Goal: Task Accomplishment & Management: Manage account settings

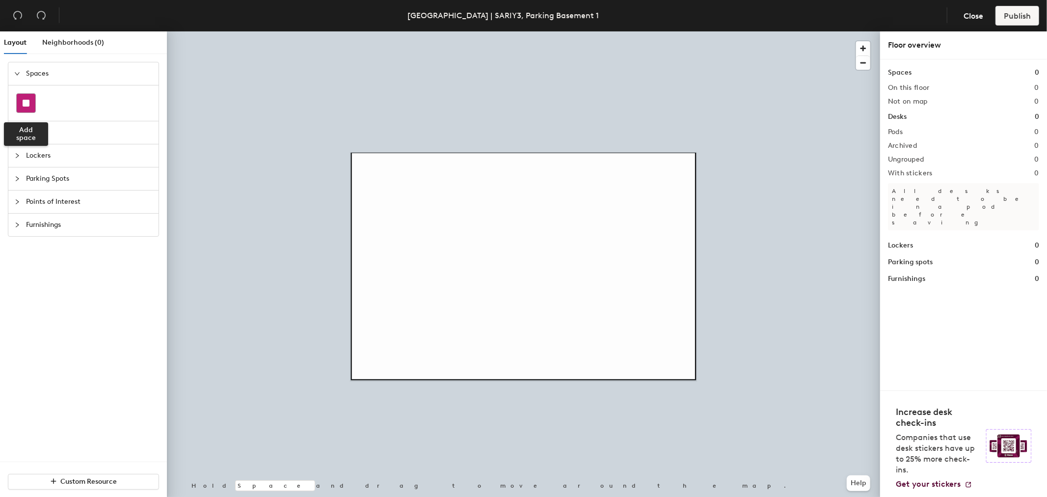
click at [26, 107] on div at bounding box center [26, 103] width 19 height 19
click at [35, 134] on span "Desks" at bounding box center [89, 132] width 127 height 23
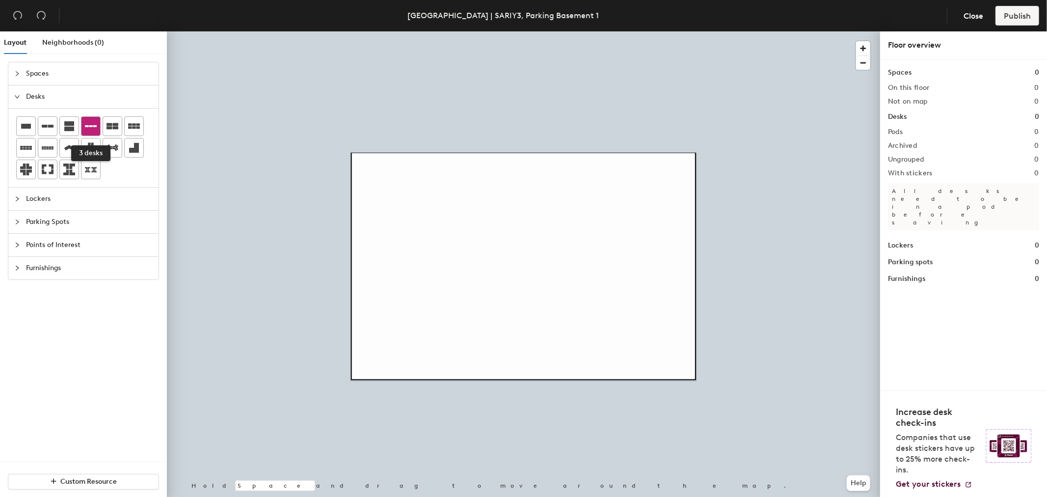
click at [89, 126] on icon at bounding box center [91, 126] width 12 height 2
click at [47, 221] on span "Parking Spots" at bounding box center [89, 221] width 127 height 23
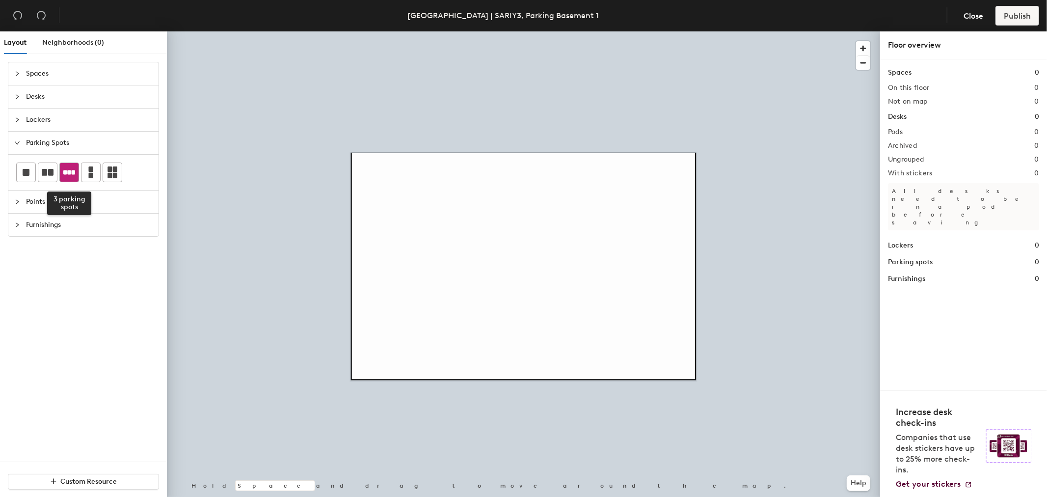
click at [66, 178] on icon at bounding box center [69, 172] width 12 height 12
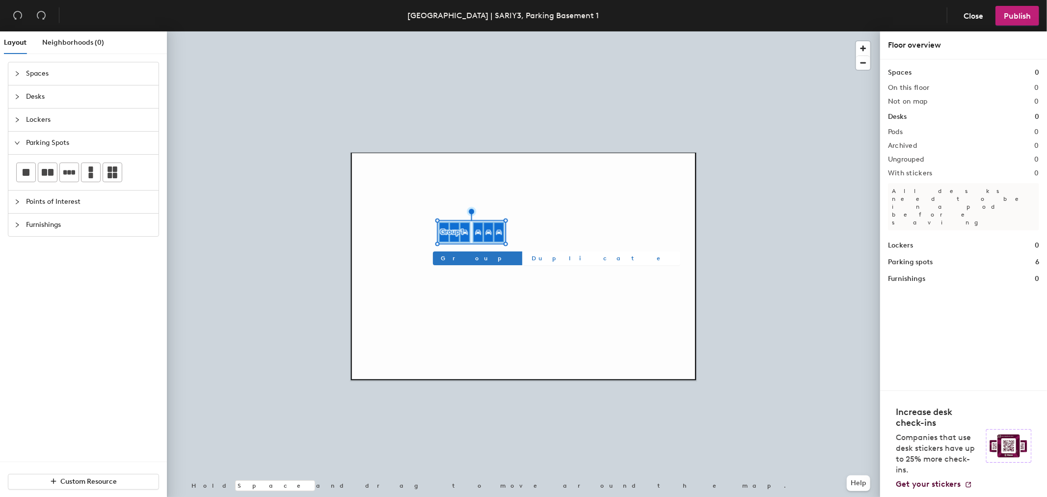
drag, startPoint x: 450, startPoint y: 257, endPoint x: 498, endPoint y: 260, distance: 47.2
click at [452, 257] on span "Group" at bounding box center [478, 258] width 74 height 9
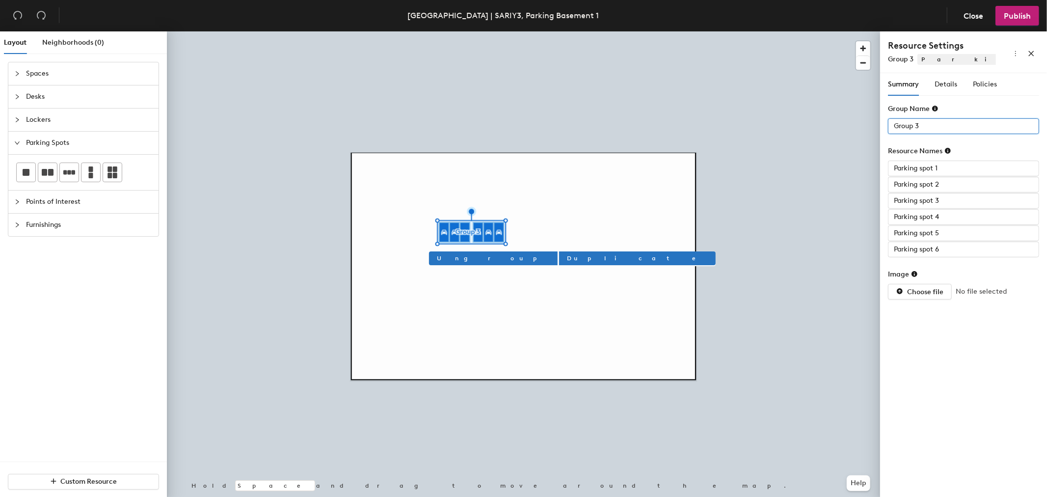
click at [928, 132] on input "Group 3" at bounding box center [963, 126] width 151 height 16
type input "Basement 1"
click at [32, 79] on span "Spaces" at bounding box center [89, 73] width 127 height 23
click at [31, 130] on span "Desks" at bounding box center [89, 132] width 127 height 23
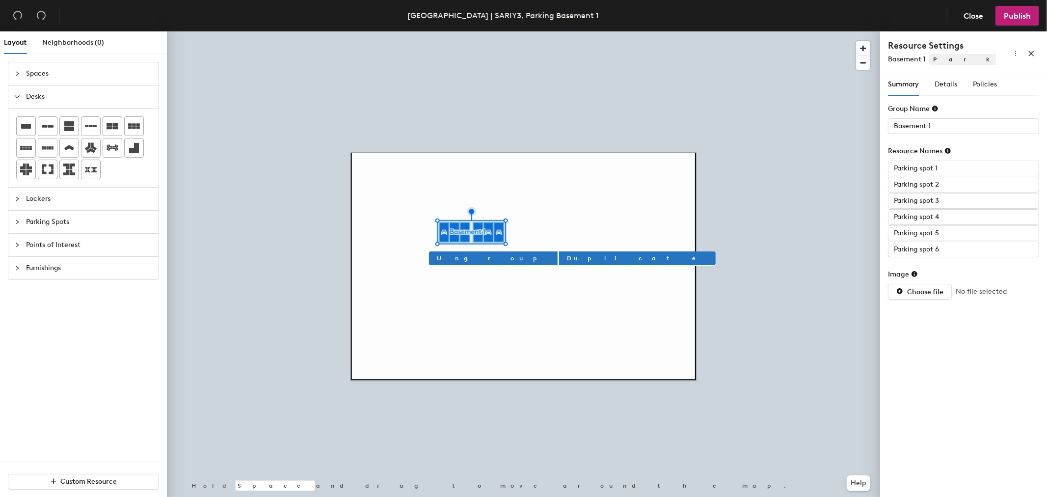
click at [36, 203] on span "Lockers" at bounding box center [89, 198] width 127 height 23
click at [61, 176] on span "Parking Spots" at bounding box center [89, 178] width 127 height 23
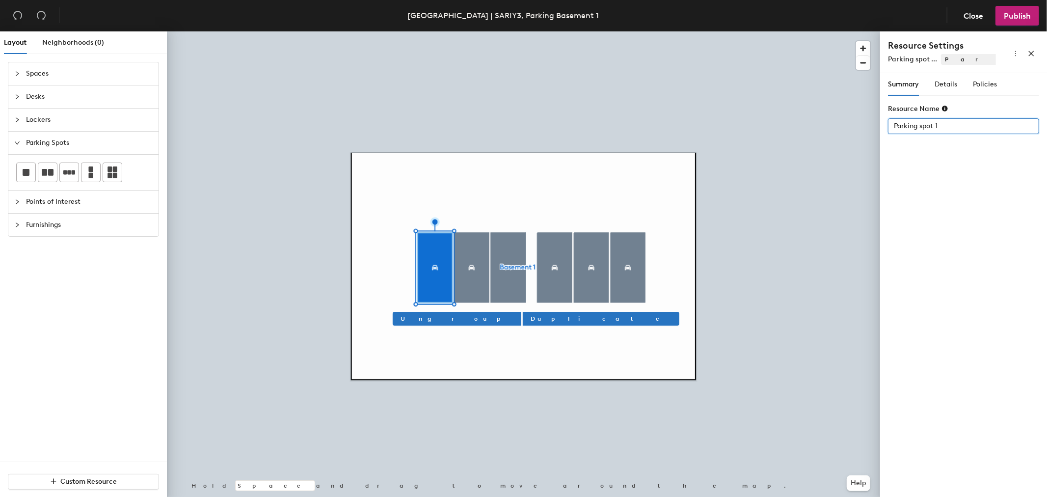
click at [870, 131] on div "Layout Neighborhoods (0) Spaces Desks Lockers Parking Spots Points of Interest …" at bounding box center [523, 265] width 1047 height 469
type input "Parking spot 1"
click at [817, 143] on div "Layout Neighborhoods (0) Spaces Desks Lockers Parking Spots Points of Interest …" at bounding box center [523, 265] width 1047 height 469
click at [828, 149] on div "Layout Neighborhoods (0) Spaces Desks Lockers Parking Spots Points of Interest …" at bounding box center [523, 265] width 1047 height 469
click at [947, 123] on input "Parking spot 1" at bounding box center [963, 126] width 151 height 16
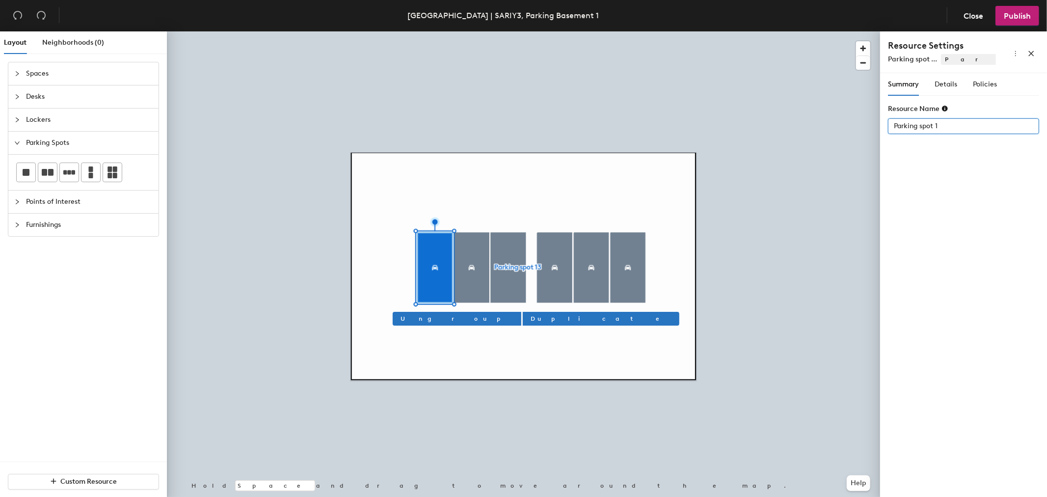
click at [947, 123] on input "Parking spot 1" at bounding box center [963, 126] width 151 height 16
click at [947, 124] on input "Parking spot 1" at bounding box center [963, 126] width 151 height 16
type input "Parking spot 1"
click at [414, 319] on span "Ungroup" at bounding box center [456, 318] width 113 height 9
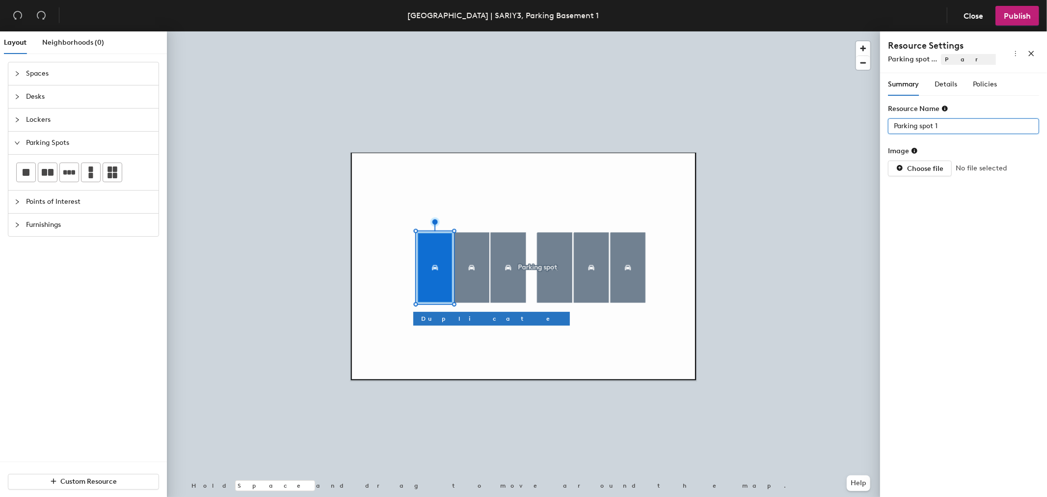
click at [838, 129] on div "Layout Neighborhoods (0) Spaces Desks Lockers Parking Spots Points of Interest …" at bounding box center [523, 265] width 1047 height 469
type input "103"
click at [686, 31] on div at bounding box center [523, 31] width 713 height 0
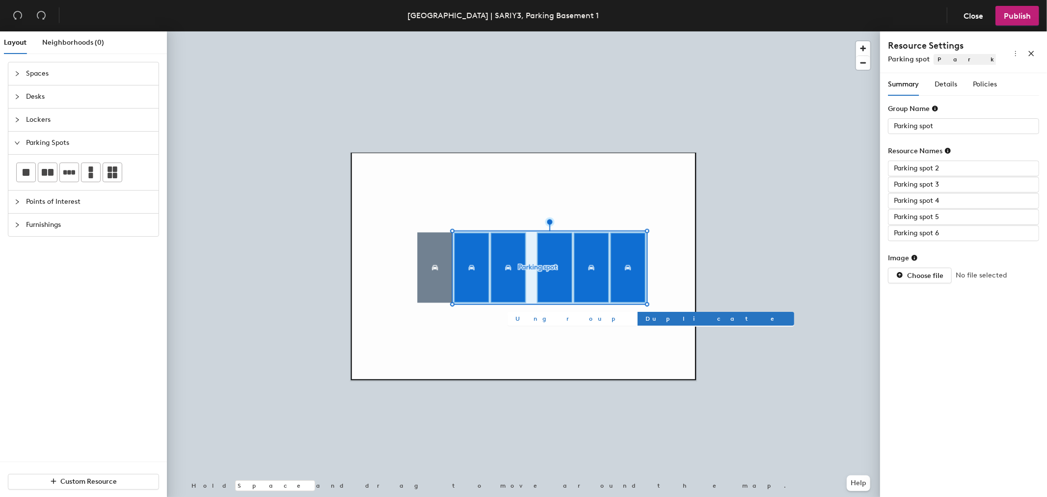
click at [526, 323] on button "Ungroup" at bounding box center [571, 319] width 129 height 14
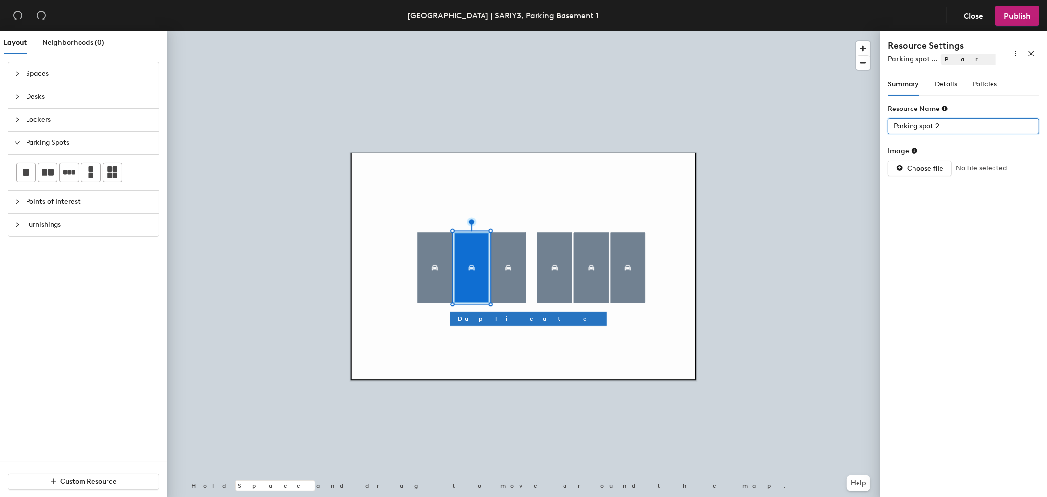
click at [862, 132] on div "Layout Neighborhoods (0) Spaces Desks Lockers Parking Spots Points of Interest …" at bounding box center [523, 265] width 1047 height 469
type input "103A"
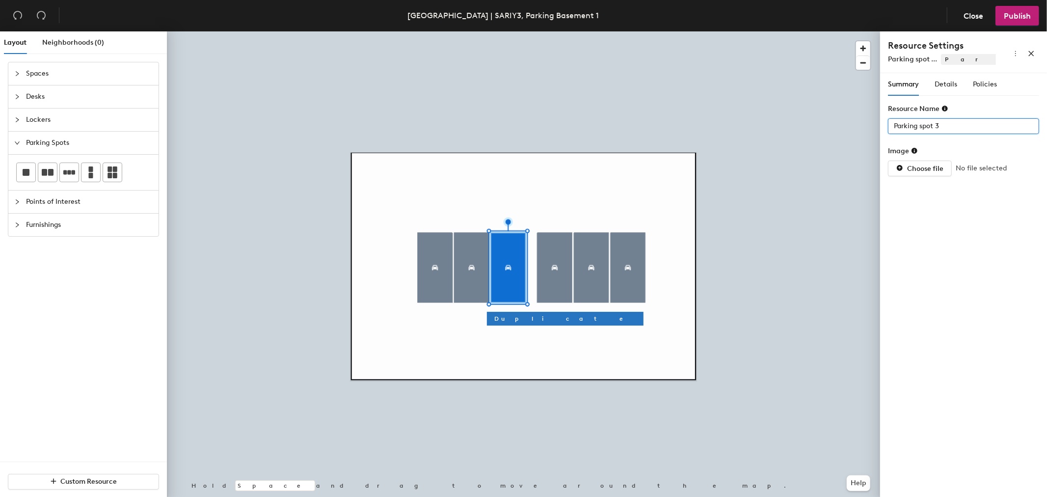
click at [792, 135] on div "Layout Neighborhoods (0) Spaces Desks Lockers Parking Spots Points of Interest …" at bounding box center [523, 265] width 1047 height 469
type input "129"
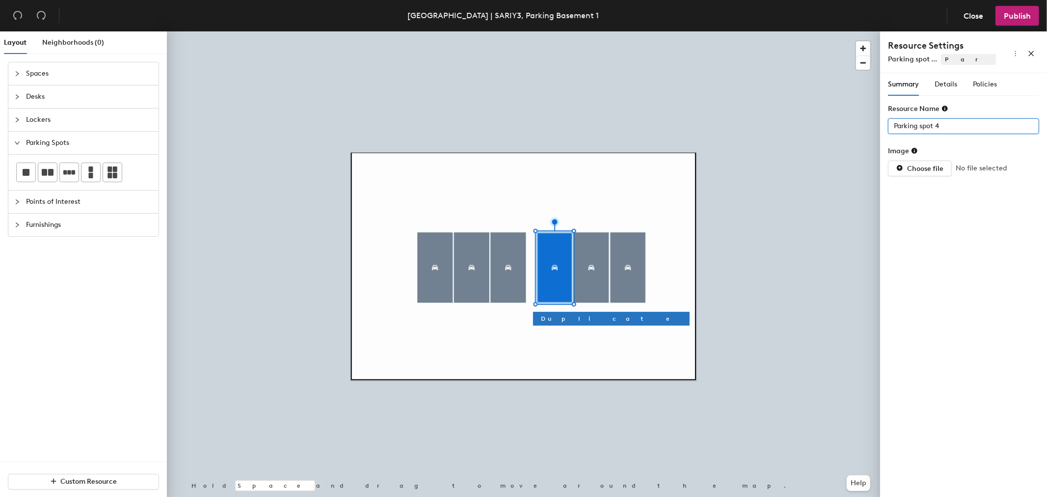
click at [783, 126] on div "Layout Neighborhoods (0) Spaces Desks Lockers Parking Spots Points of Interest …" at bounding box center [523, 265] width 1047 height 469
type input "129A"
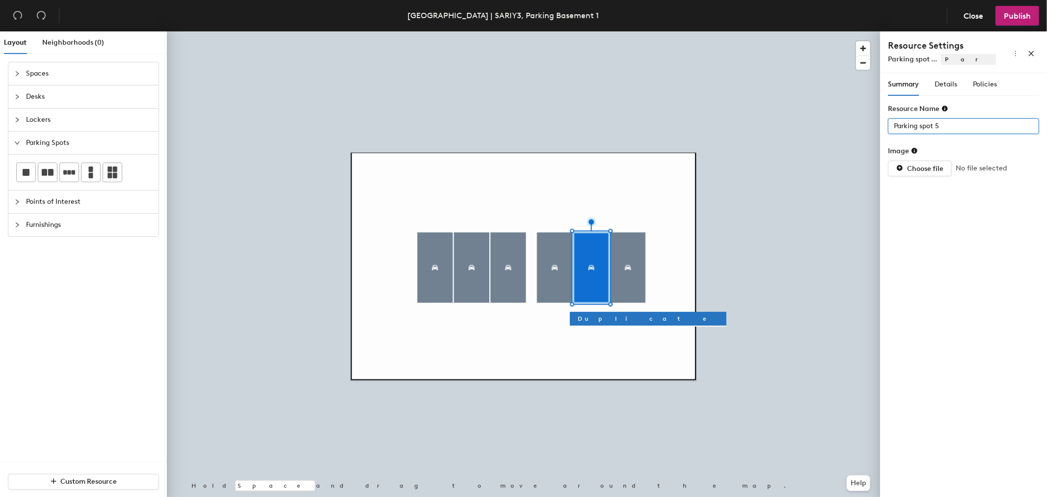
click at [807, 136] on div "Layout Neighborhoods (0) Spaces Desks Lockers Parking Spots Points of Interest …" at bounding box center [523, 265] width 1047 height 469
type input "131A"
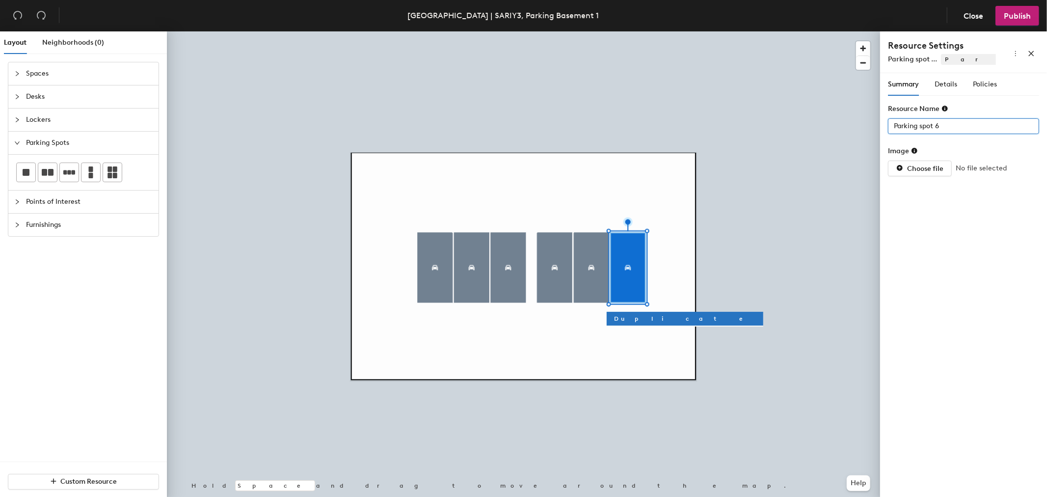
click at [816, 143] on div "Layout Neighborhoods (0) Spaces Desks Lockers Parking Spots Points of Interest …" at bounding box center [523, 265] width 1047 height 469
type input "141"
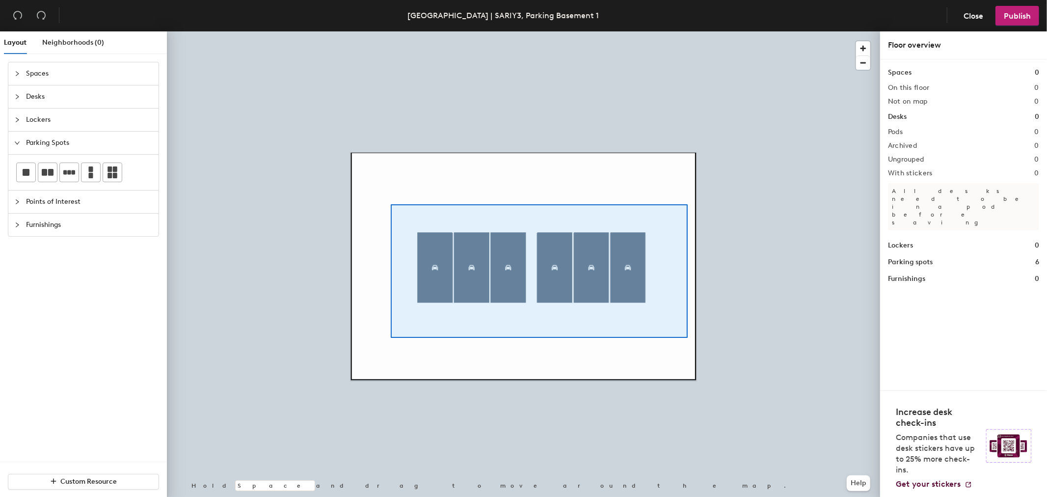
drag, startPoint x: 944, startPoint y: 129, endPoint x: 678, endPoint y: 332, distance: 334.0
click at [682, 31] on div at bounding box center [523, 31] width 713 height 0
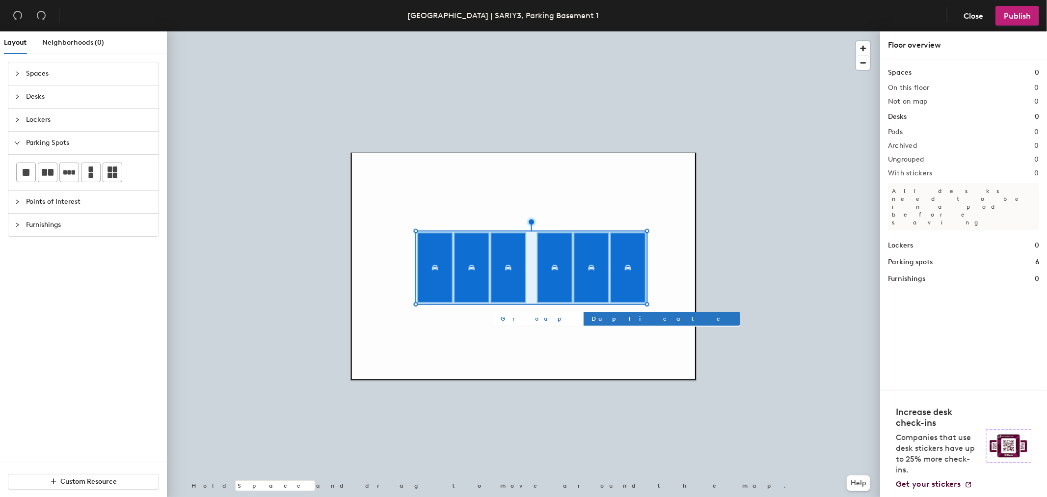
click at [511, 324] on button "Group" at bounding box center [537, 319] width 89 height 14
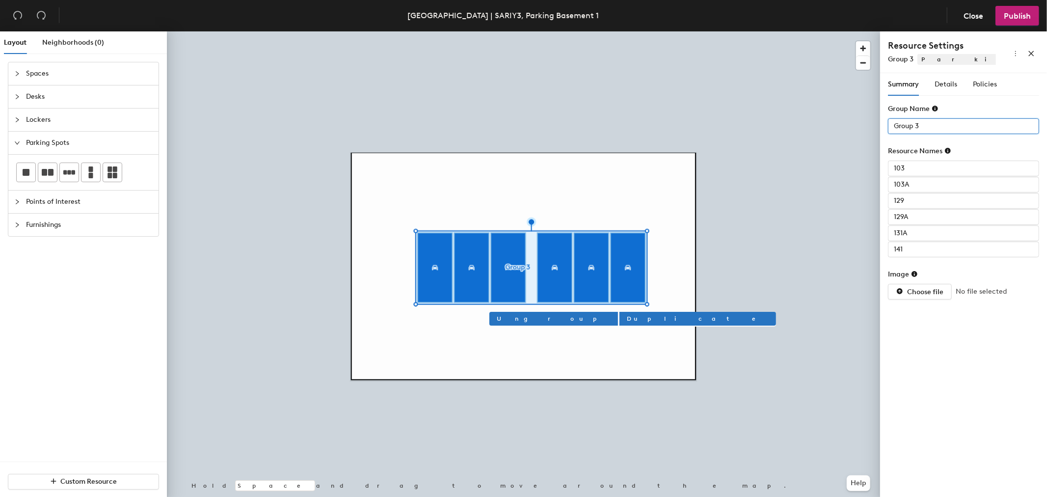
click at [845, 131] on div "Layout Neighborhoods (0) Spaces Desks Lockers Parking Spots Points of Interest …" at bounding box center [523, 265] width 1047 height 469
type input "P"
type input "Basement 1"
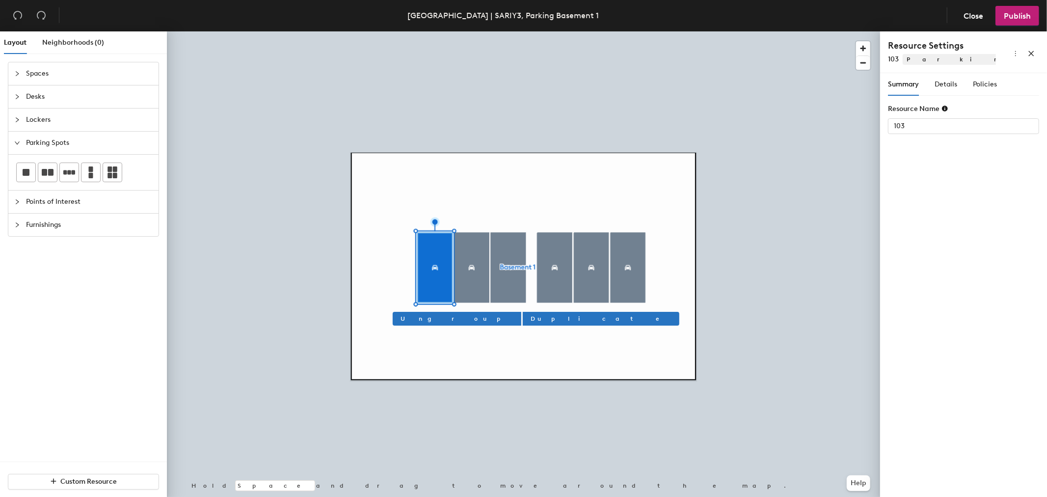
click at [483, 31] on div at bounding box center [523, 31] width 713 height 0
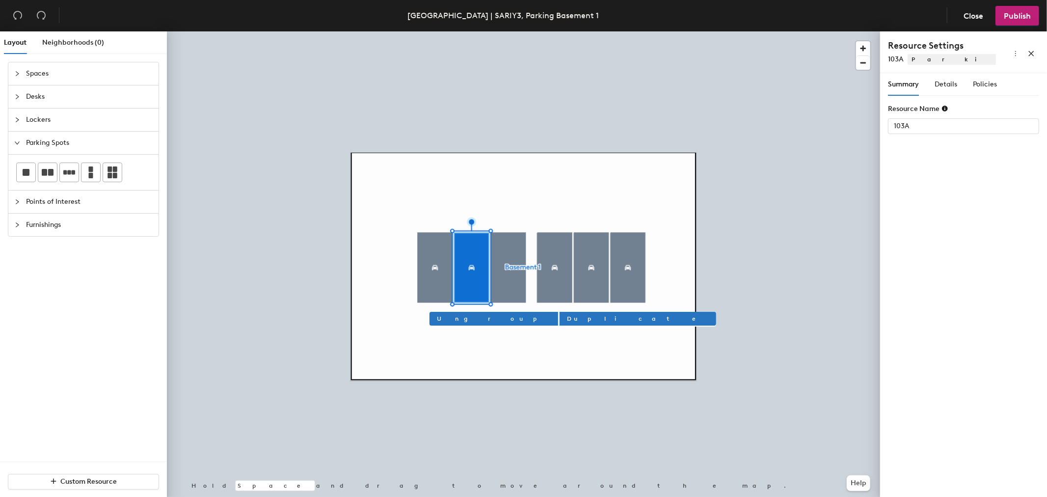
type input "Basement 1"
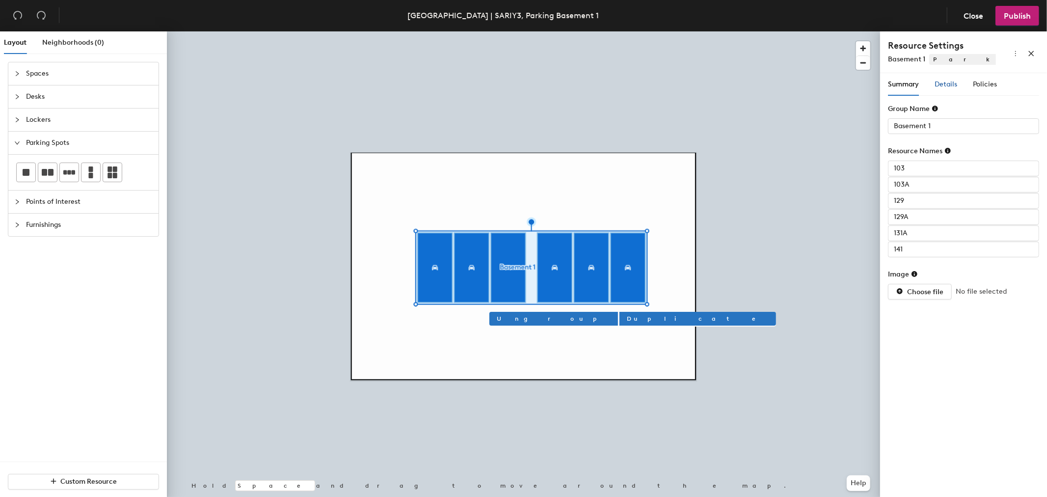
click at [947, 84] on span "Details" at bounding box center [945, 84] width 23 height 8
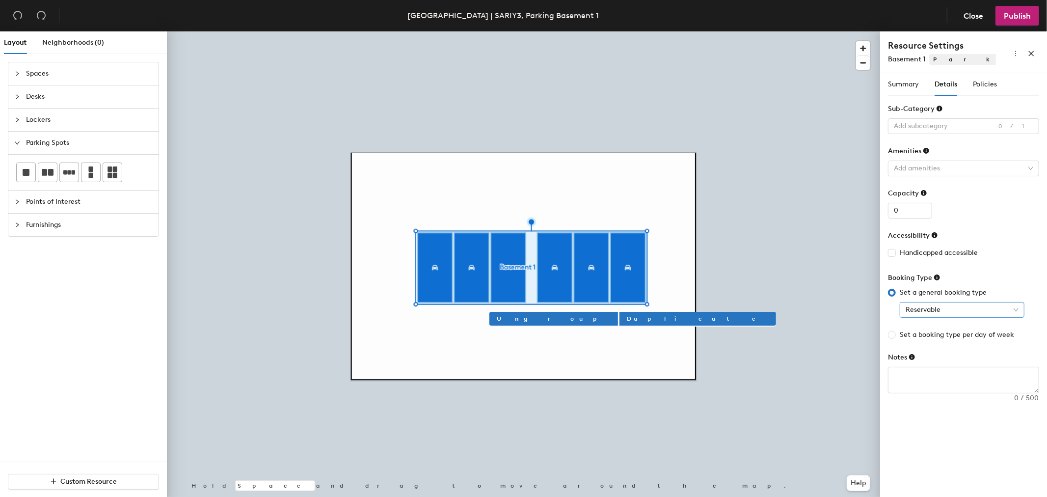
click at [942, 313] on span "Reservable" at bounding box center [961, 309] width 113 height 15
click at [980, 85] on span "Policies" at bounding box center [985, 84] width 24 height 8
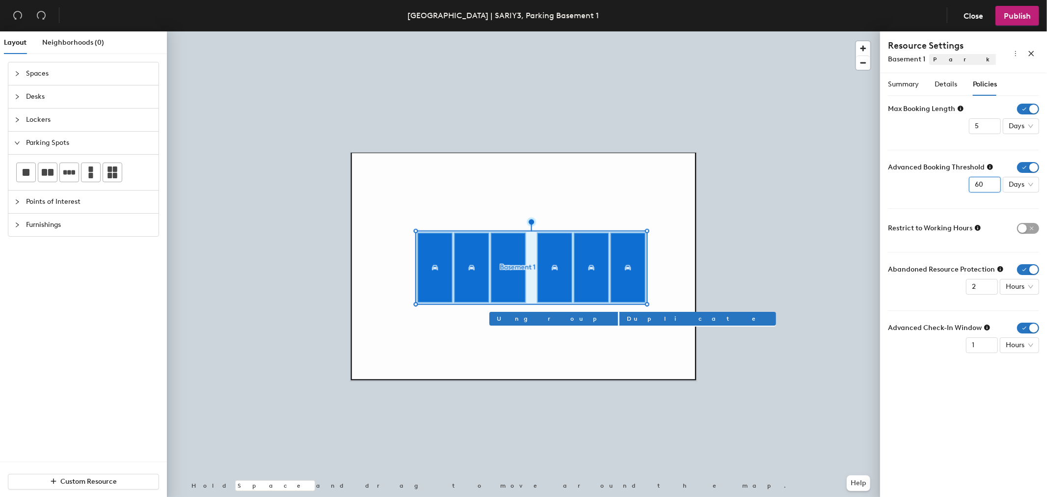
drag, startPoint x: 984, startPoint y: 183, endPoint x: 946, endPoint y: 183, distance: 38.3
click at [946, 183] on div "Advanced Booking Threshold 60 Days" at bounding box center [963, 177] width 151 height 30
type input "15"
drag, startPoint x: 988, startPoint y: 290, endPoint x: 953, endPoint y: 293, distance: 34.5
click at [966, 294] on input "0" at bounding box center [982, 287] width 32 height 16
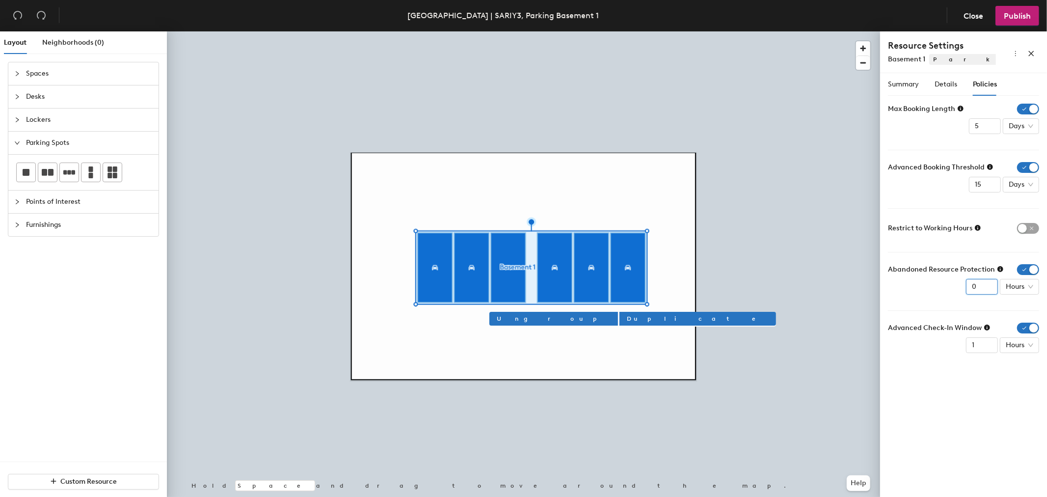
type input "1"
click at [988, 281] on input "1" at bounding box center [982, 287] width 32 height 16
click at [969, 304] on form "Max Booking Length 5 Days Advanced Booking Threshold 15 Days Restrict to Workin…" at bounding box center [963, 228] width 151 height 249
type input "2"
click at [988, 342] on input "2" at bounding box center [982, 345] width 32 height 16
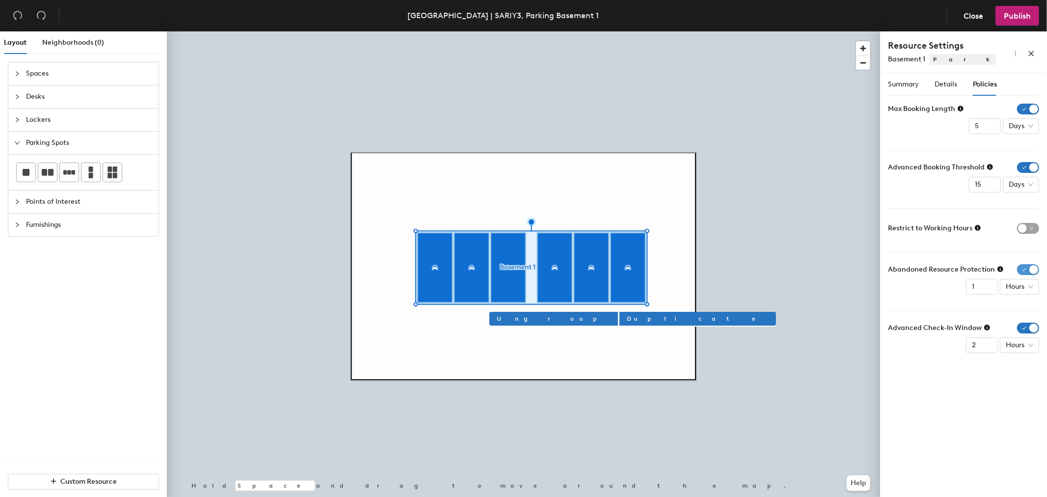
click at [1021, 265] on span "button" at bounding box center [1028, 269] width 22 height 11
click at [1021, 311] on span "button" at bounding box center [1028, 313] width 22 height 11
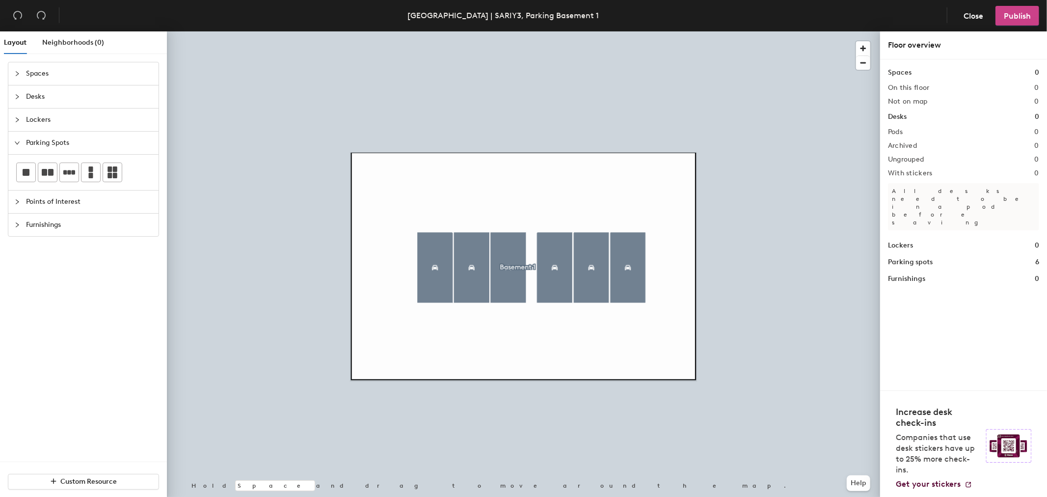
click at [1022, 18] on span "Publish" at bounding box center [1016, 15] width 27 height 9
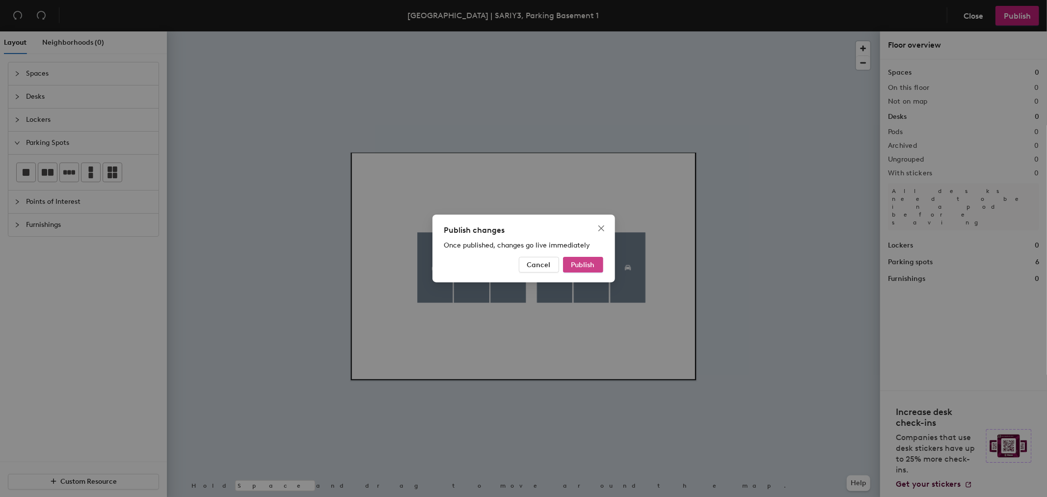
click at [578, 262] on span "Publish" at bounding box center [583, 265] width 24 height 8
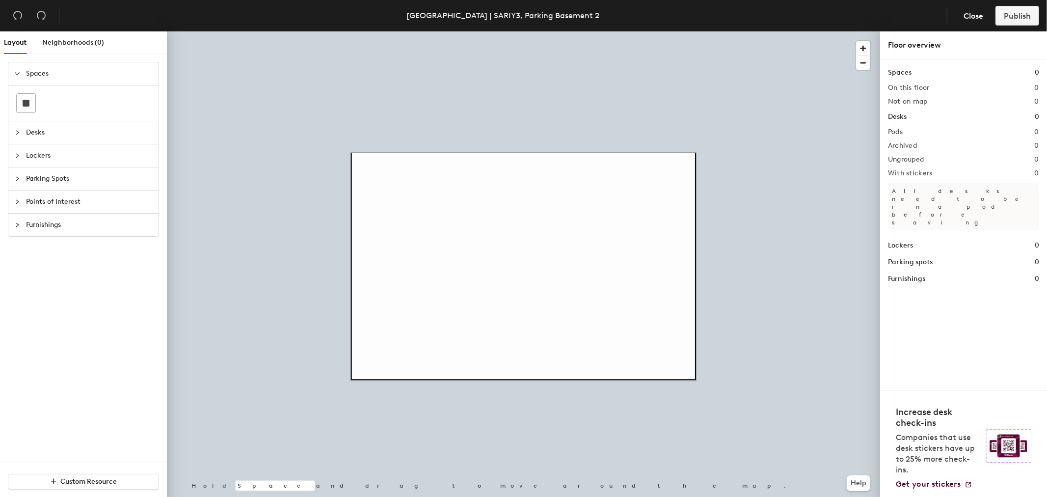
click at [44, 175] on span "Parking Spots" at bounding box center [89, 178] width 127 height 23
click at [73, 174] on icon at bounding box center [69, 172] width 12 height 4
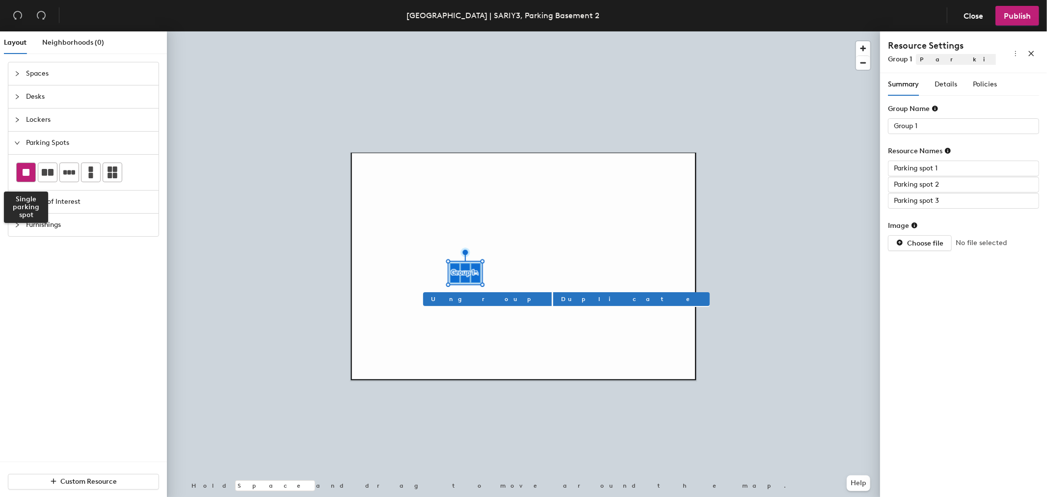
drag, startPoint x: 29, startPoint y: 170, endPoint x: 34, endPoint y: 172, distance: 5.3
click at [34, 172] on div at bounding box center [26, 172] width 19 height 19
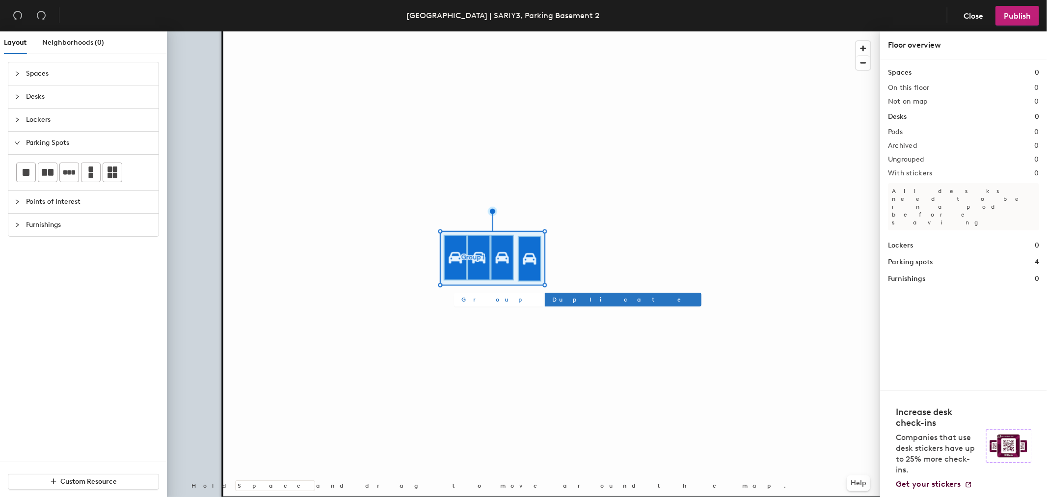
click at [467, 301] on span "Group" at bounding box center [499, 299] width 74 height 9
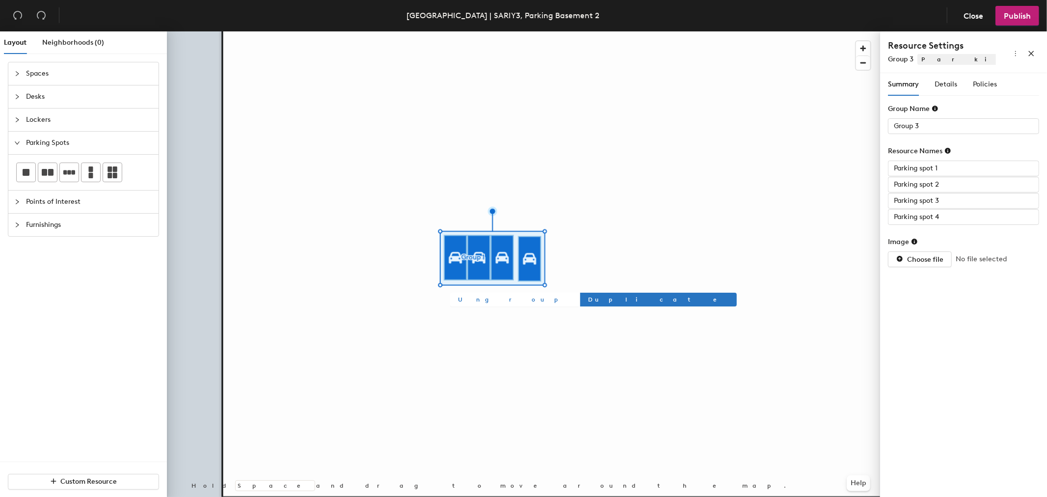
click at [470, 302] on span "Ungroup" at bounding box center [514, 299] width 113 height 9
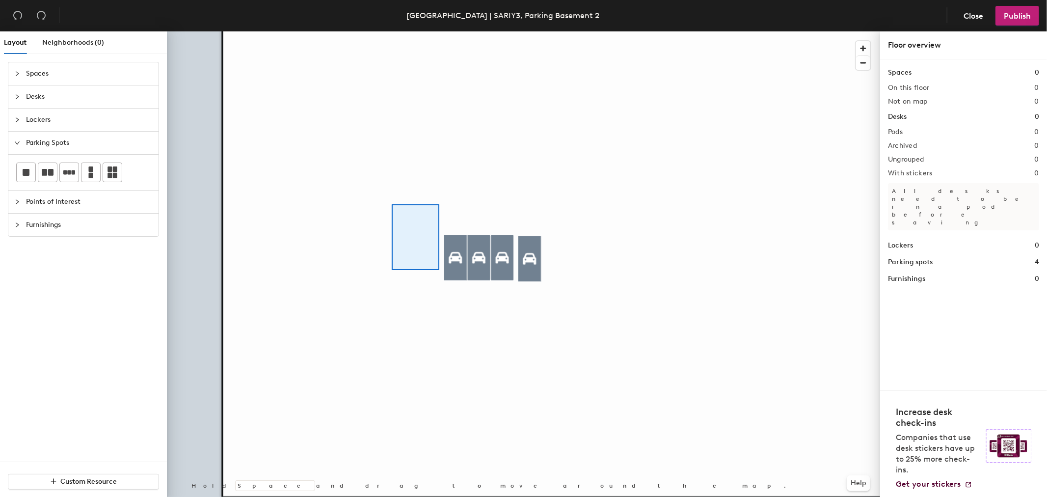
click at [439, 31] on div at bounding box center [523, 31] width 713 height 0
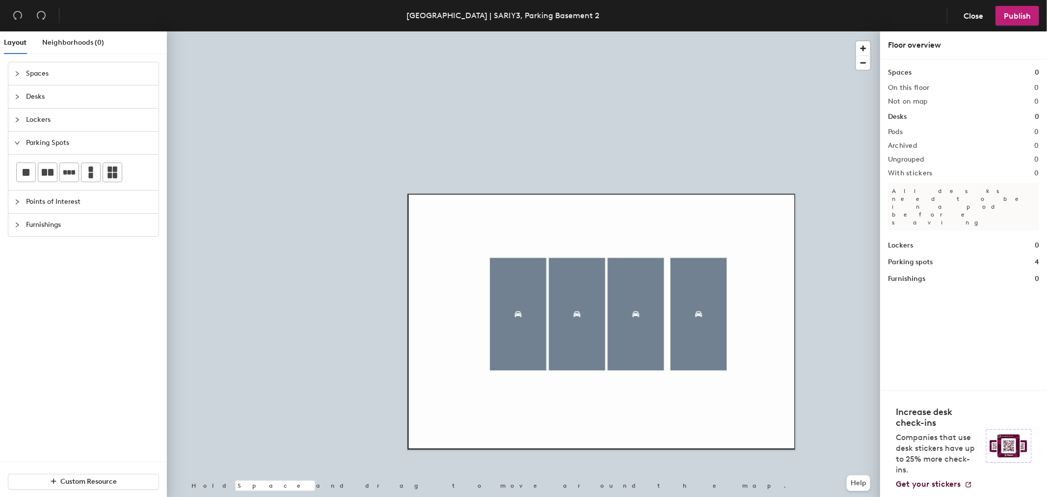
click at [508, 31] on div at bounding box center [523, 31] width 713 height 0
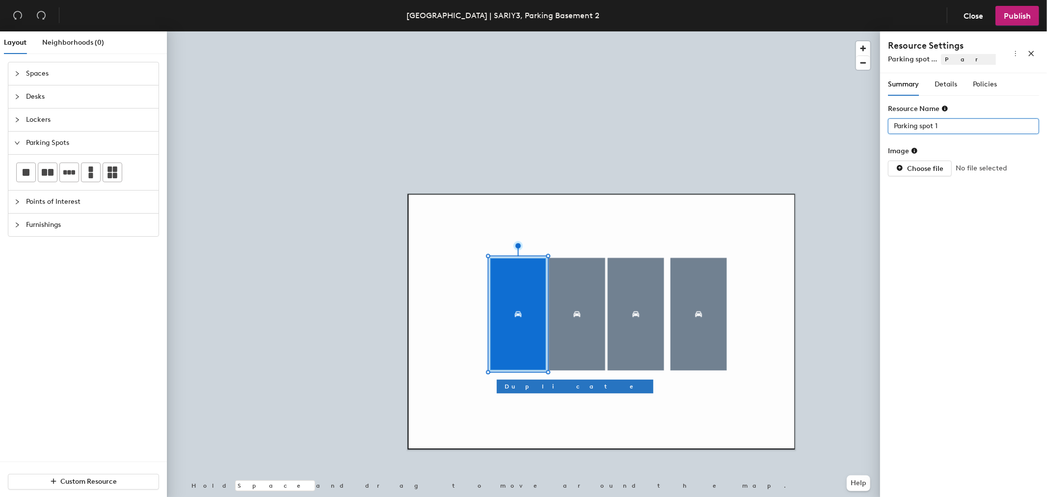
click at [849, 140] on div "Layout Neighborhoods (0) Spaces Desks Lockers Parking Spots Points of Interest …" at bounding box center [523, 265] width 1047 height 469
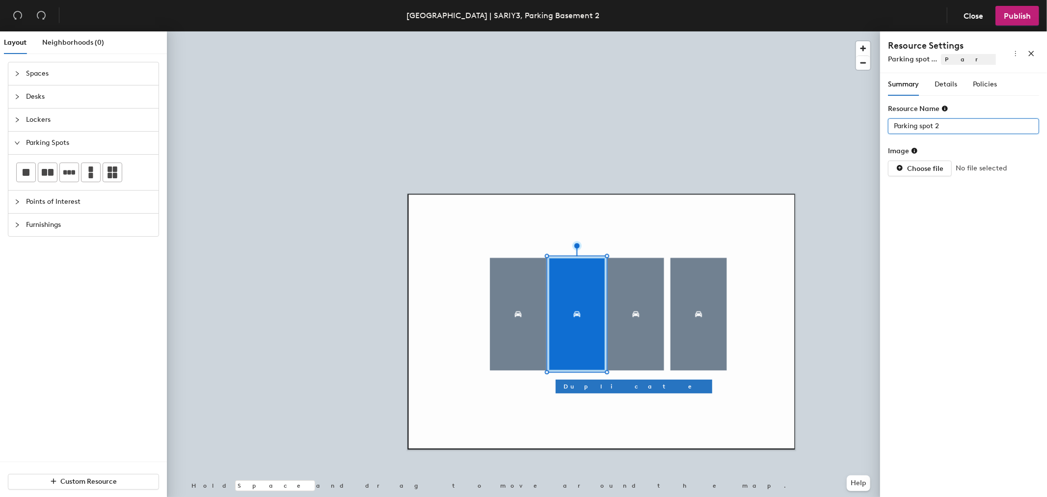
click at [936, 127] on input "Parking spot 2" at bounding box center [963, 126] width 151 height 16
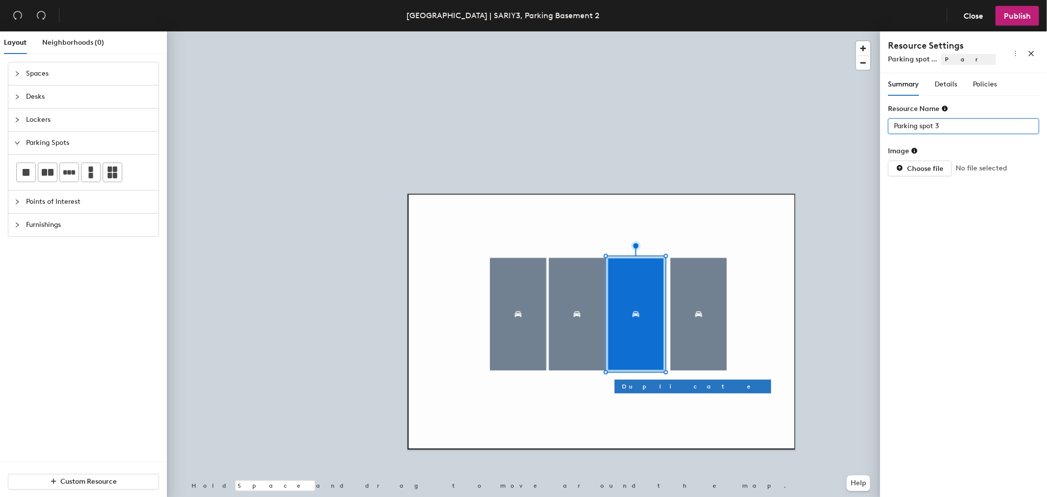
click at [926, 122] on input "Parking spot 3" at bounding box center [963, 126] width 151 height 16
type input "252"
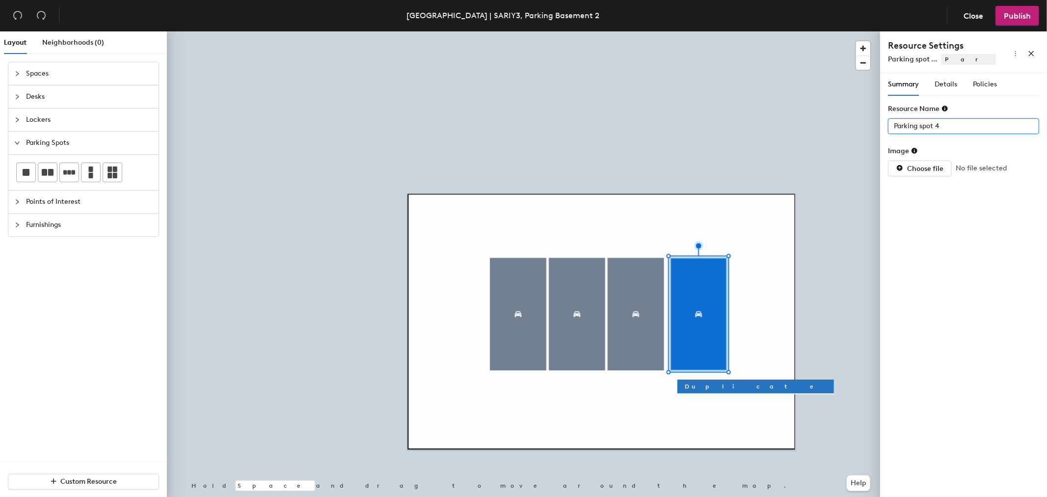
click at [950, 130] on input "Parking spot 4" at bounding box center [963, 126] width 151 height 16
type input "254A"
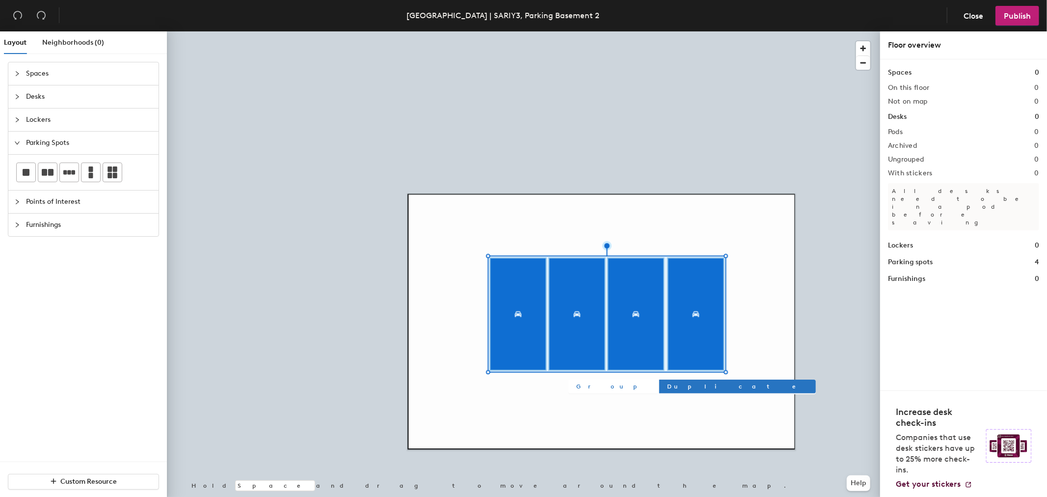
click at [575, 388] on button "Group" at bounding box center [612, 386] width 89 height 14
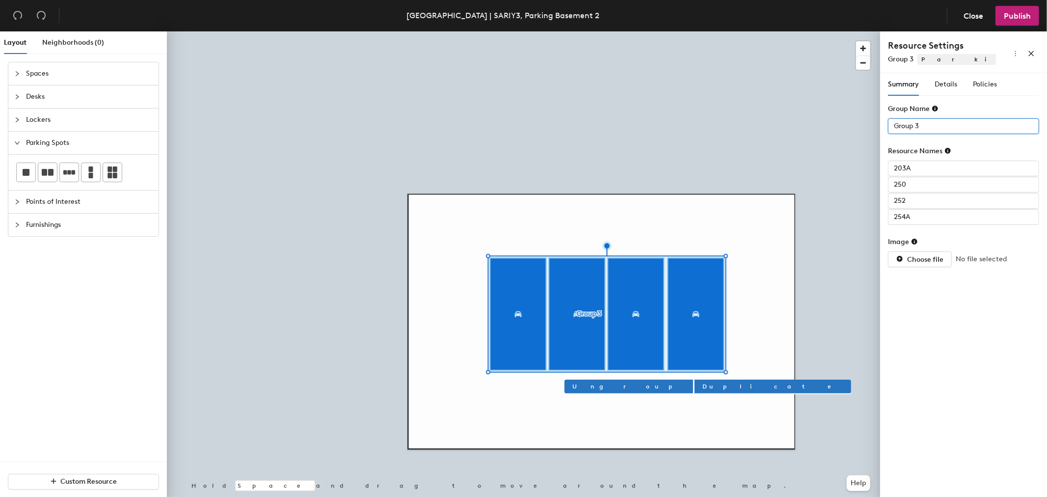
click at [919, 123] on input "Group 3" at bounding box center [963, 126] width 151 height 16
type input "Basement 2"
click at [940, 85] on span "Details" at bounding box center [945, 84] width 23 height 8
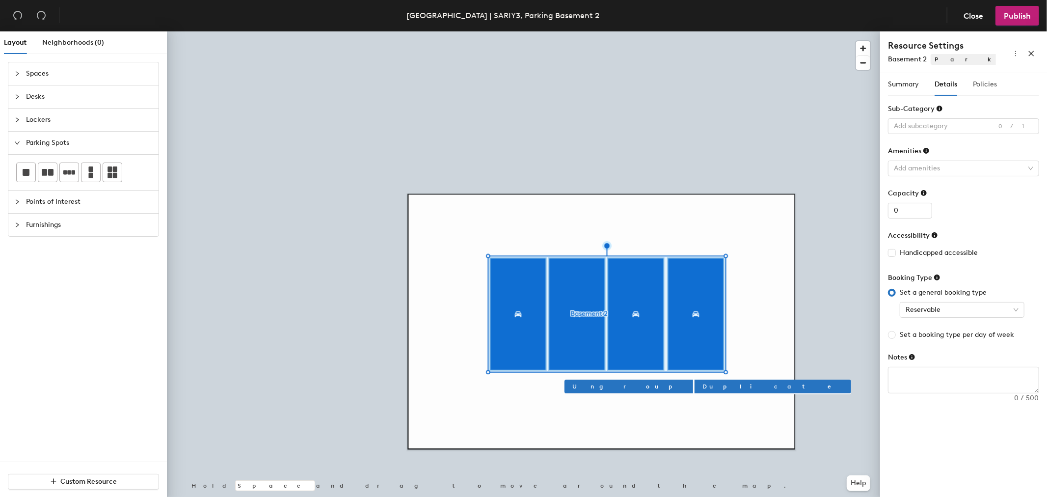
click at [985, 92] on div "Policies" at bounding box center [985, 84] width 24 height 23
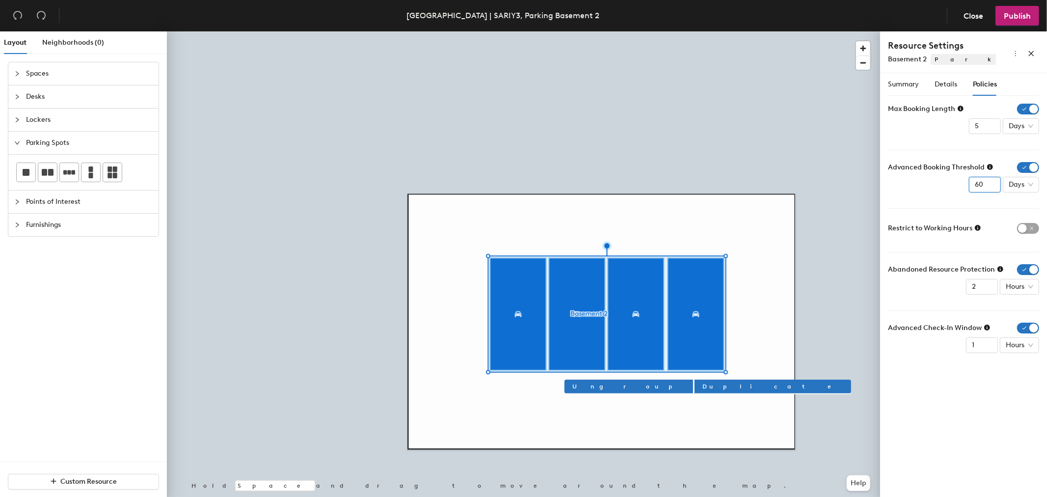
drag, startPoint x: 983, startPoint y: 182, endPoint x: 912, endPoint y: 194, distance: 72.7
click at [925, 188] on div "Advanced Booking Threshold 60 Days" at bounding box center [963, 177] width 151 height 30
type input "15"
click at [1028, 264] on span "button" at bounding box center [1028, 269] width 22 height 11
click at [1025, 310] on span "button" at bounding box center [1028, 313] width 22 height 11
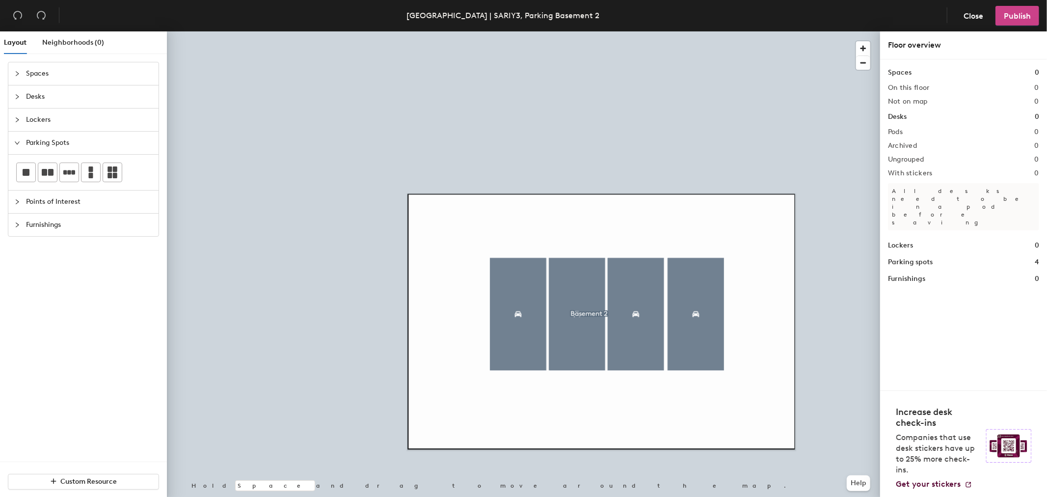
click at [1008, 16] on span "Publish" at bounding box center [1016, 15] width 27 height 9
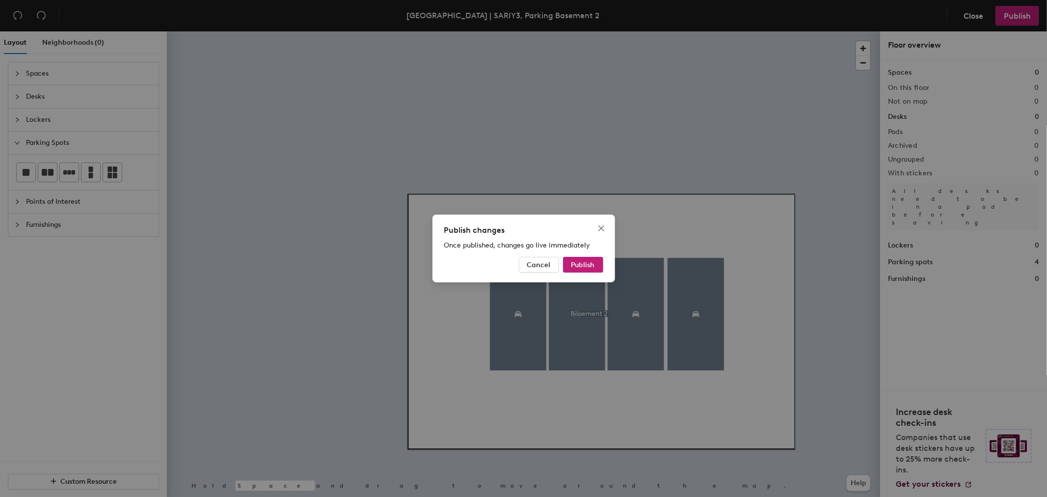
drag, startPoint x: 581, startPoint y: 263, endPoint x: 606, endPoint y: 268, distance: 26.0
click at [582, 263] on span "Publish" at bounding box center [583, 265] width 24 height 8
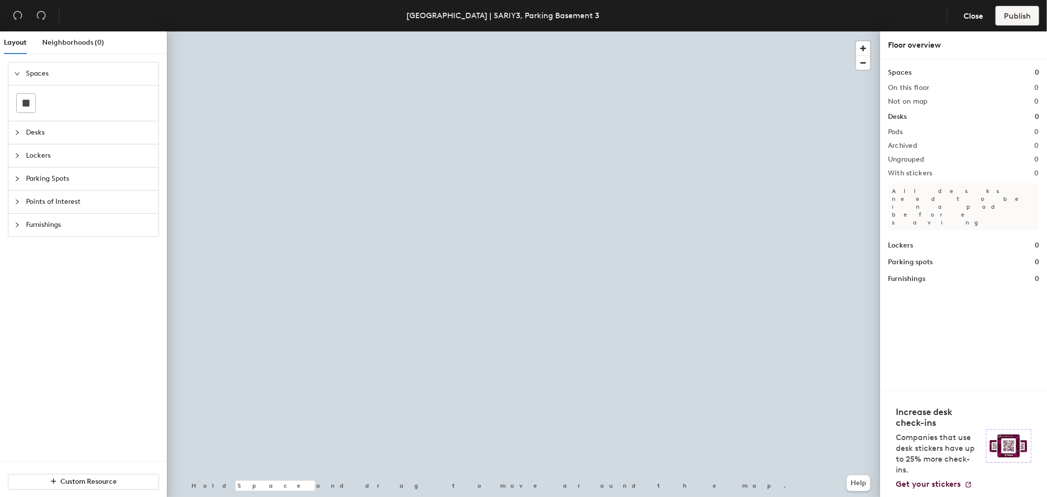
drag, startPoint x: 45, startPoint y: 180, endPoint x: 62, endPoint y: 179, distance: 17.2
click at [45, 182] on span "Parking Spots" at bounding box center [89, 178] width 127 height 23
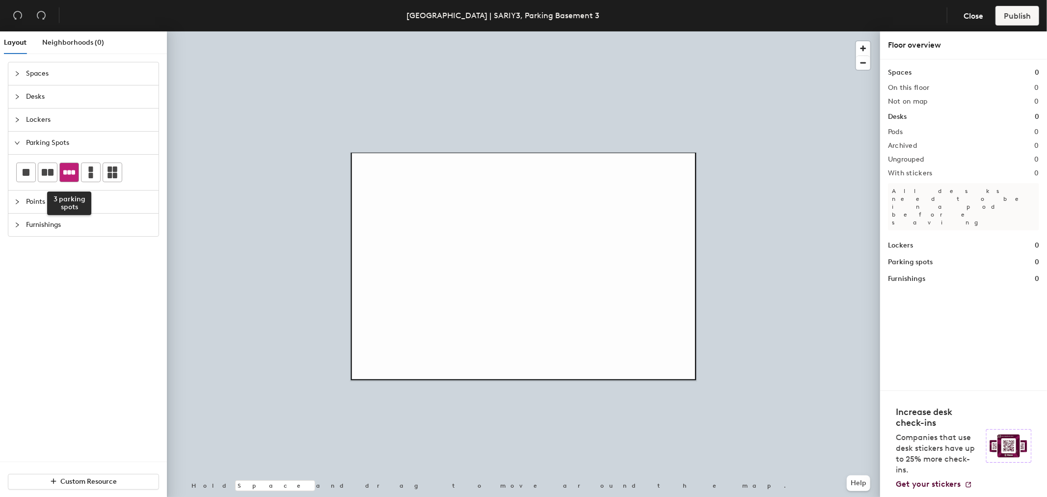
click at [67, 179] on div at bounding box center [69, 172] width 19 height 19
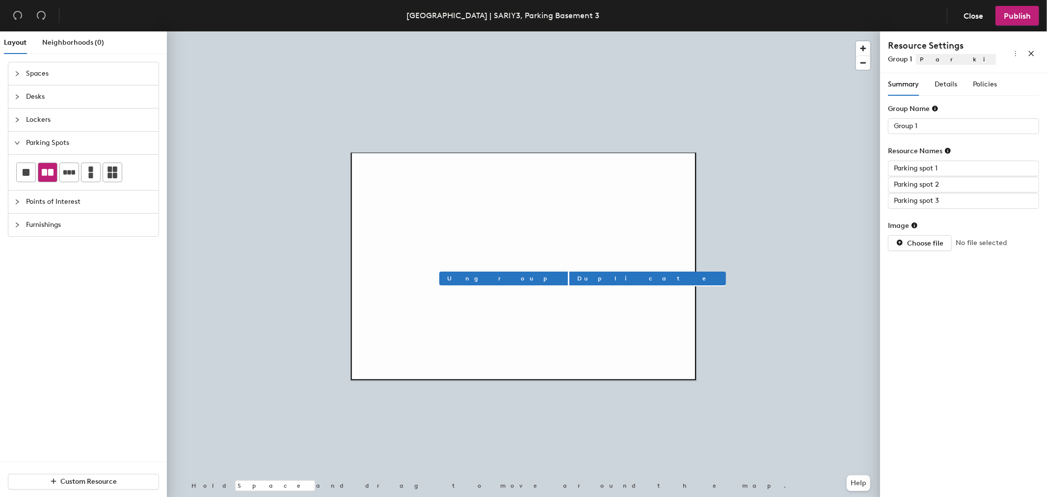
click at [49, 172] on icon at bounding box center [48, 172] width 12 height 7
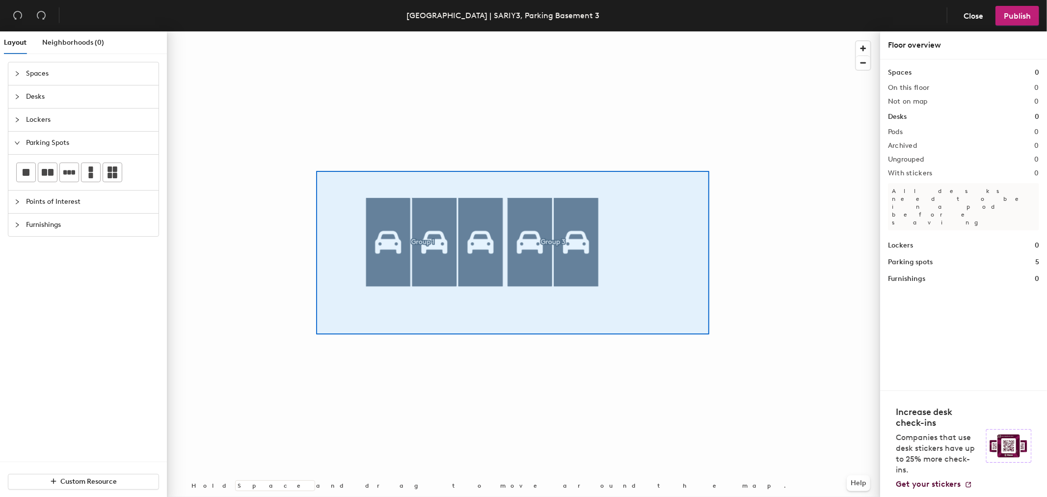
click at [708, 31] on div at bounding box center [523, 31] width 713 height 0
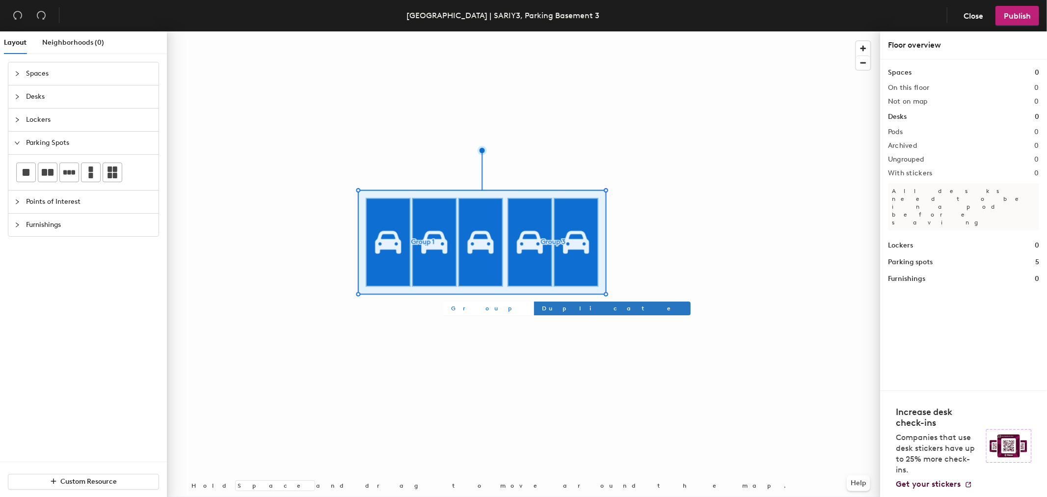
click at [454, 304] on span "Group" at bounding box center [488, 308] width 74 height 9
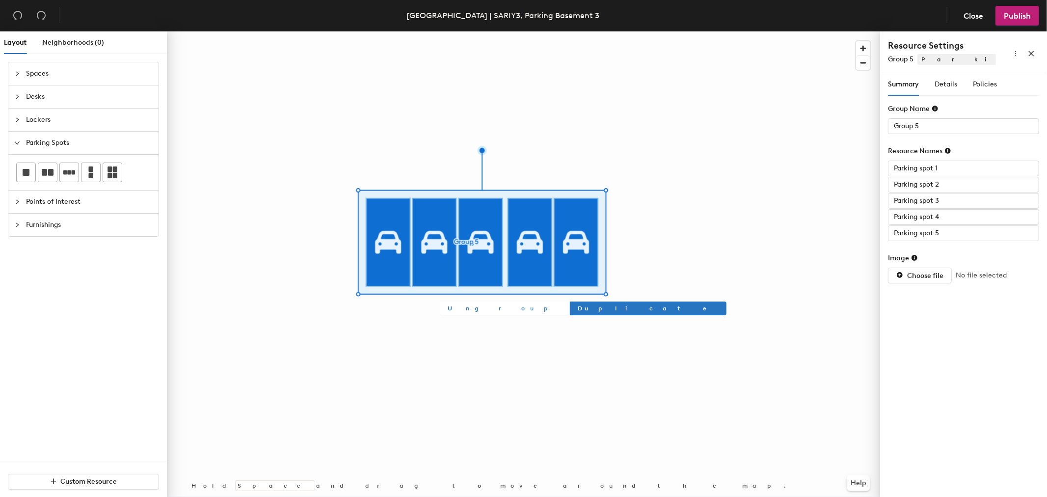
click at [459, 312] on span "Ungroup" at bounding box center [503, 308] width 113 height 9
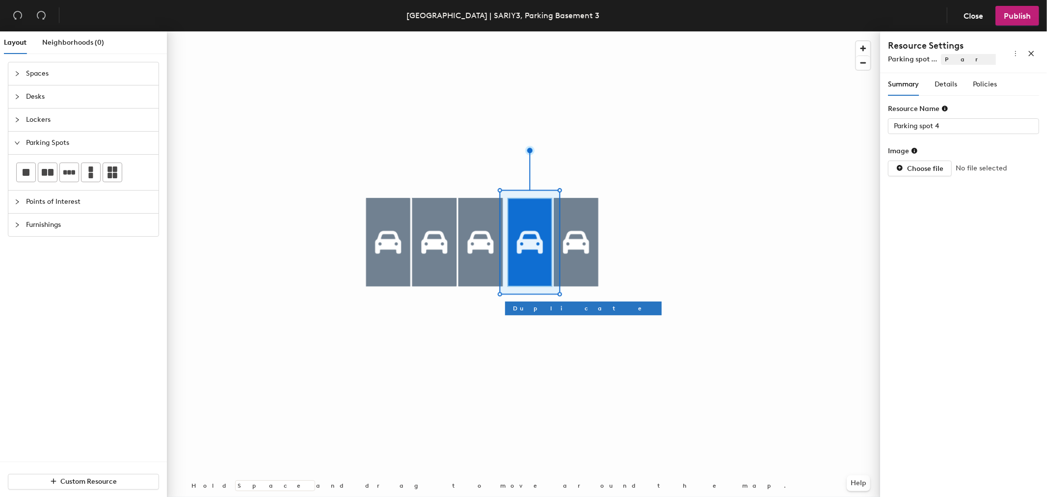
type input "Parking spot 5"
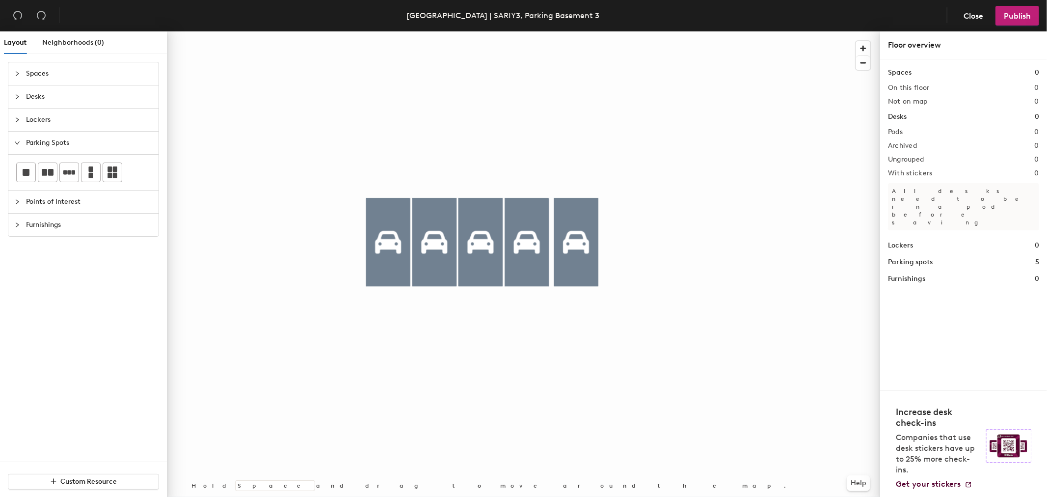
click at [398, 31] on div at bounding box center [523, 31] width 713 height 0
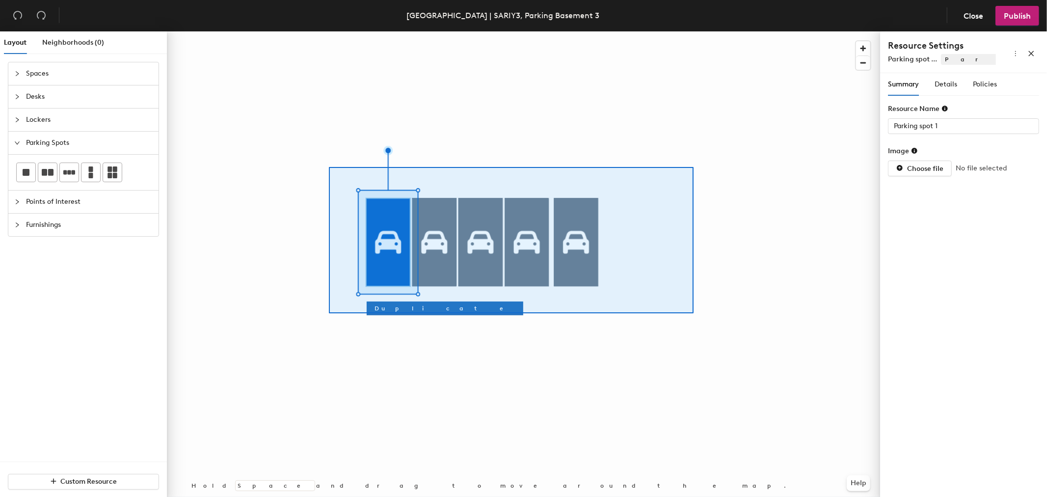
click at [693, 31] on div at bounding box center [523, 31] width 713 height 0
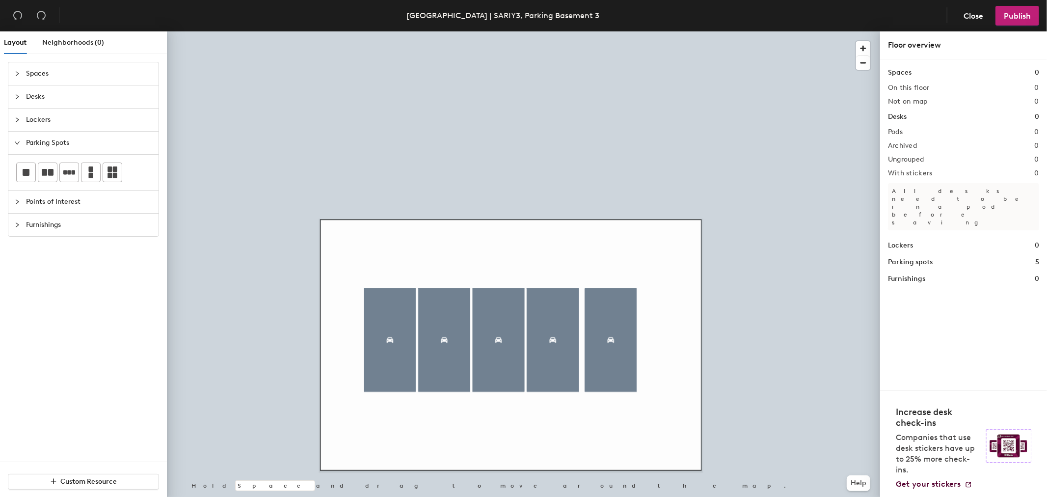
click at [394, 31] on div at bounding box center [523, 31] width 713 height 0
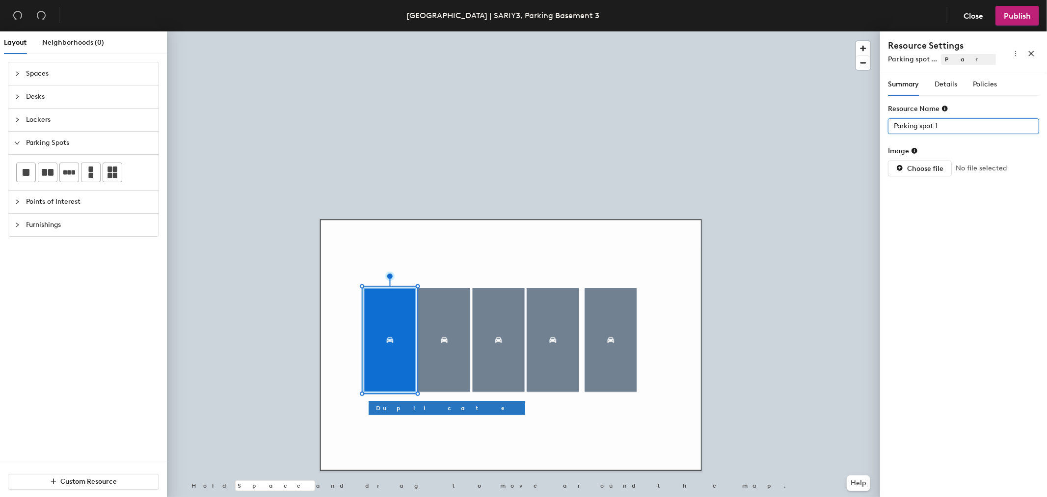
click at [941, 125] on input "Parking spot 1" at bounding box center [963, 126] width 151 height 16
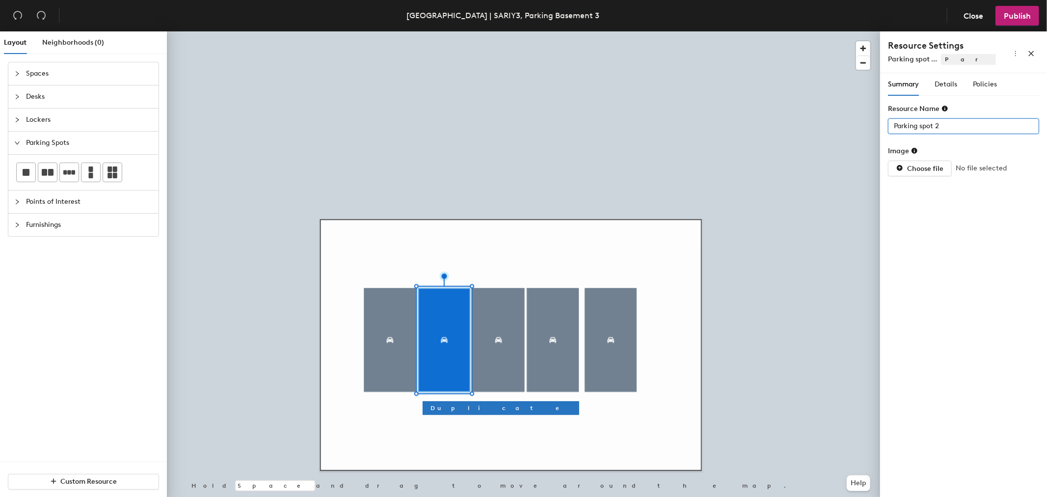
click at [943, 126] on input "Parking spot 2" at bounding box center [963, 126] width 151 height 16
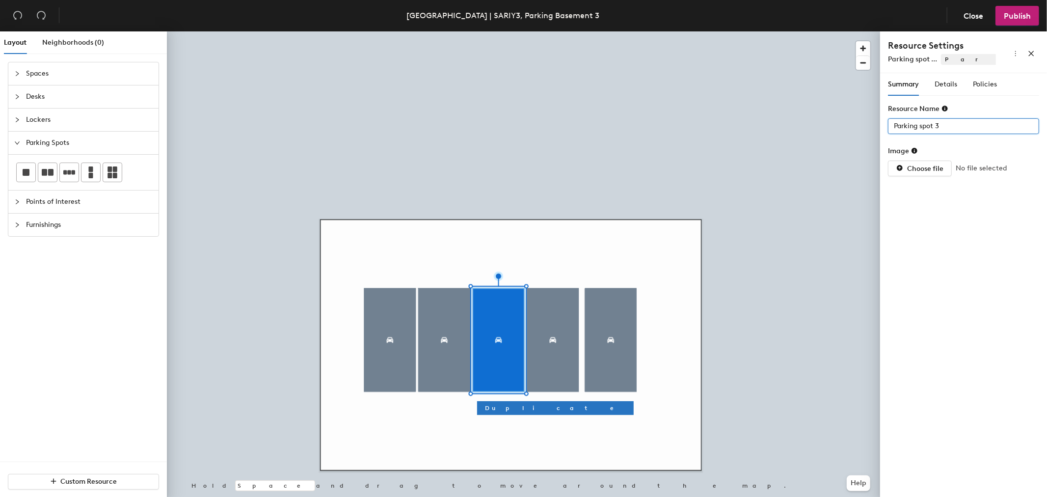
click at [954, 120] on input "Parking spot 3" at bounding box center [963, 126] width 151 height 16
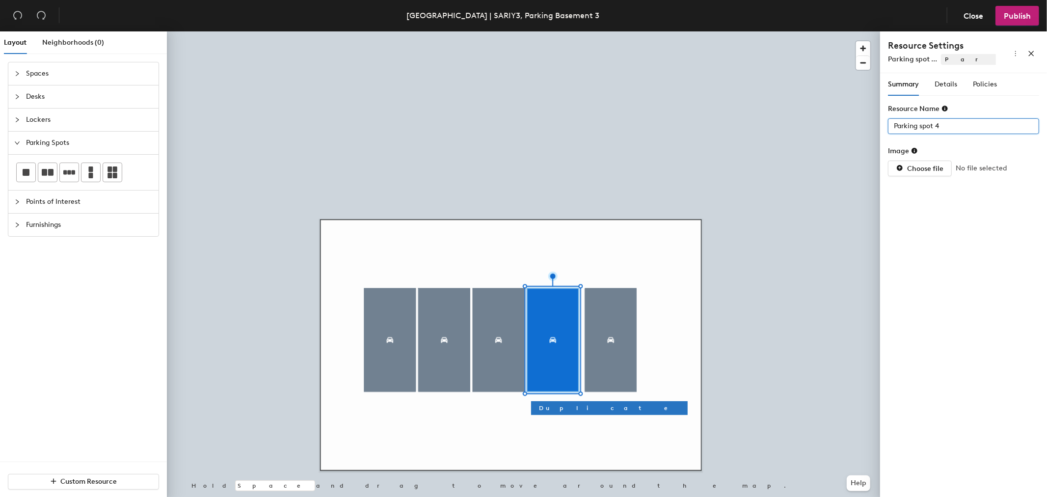
click at [958, 121] on input "Parking spot 4" at bounding box center [963, 126] width 151 height 16
click at [958, 122] on input "Parking spot 4" at bounding box center [963, 126] width 151 height 16
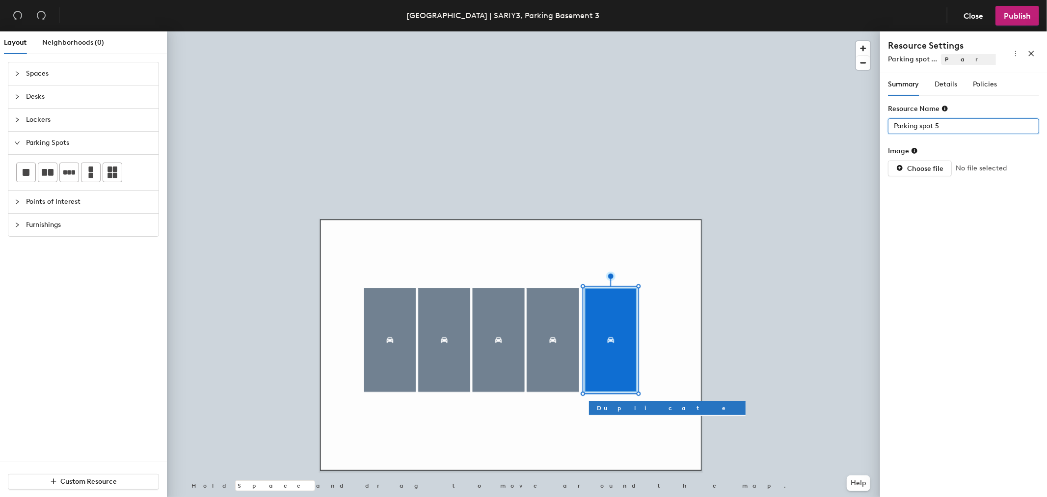
click at [954, 126] on input "Parking spot 5" at bounding box center [963, 126] width 151 height 16
type input "351A"
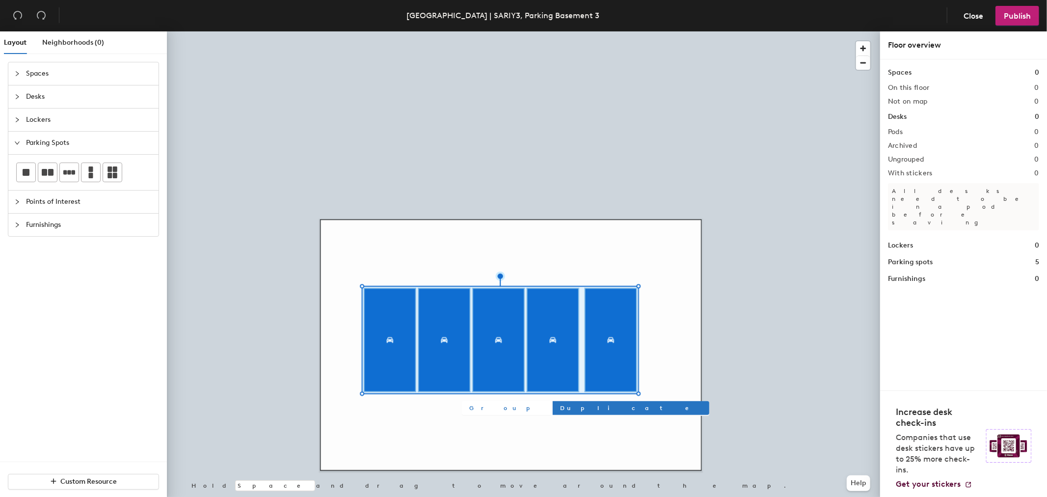
click at [477, 405] on span "Group" at bounding box center [507, 407] width 74 height 9
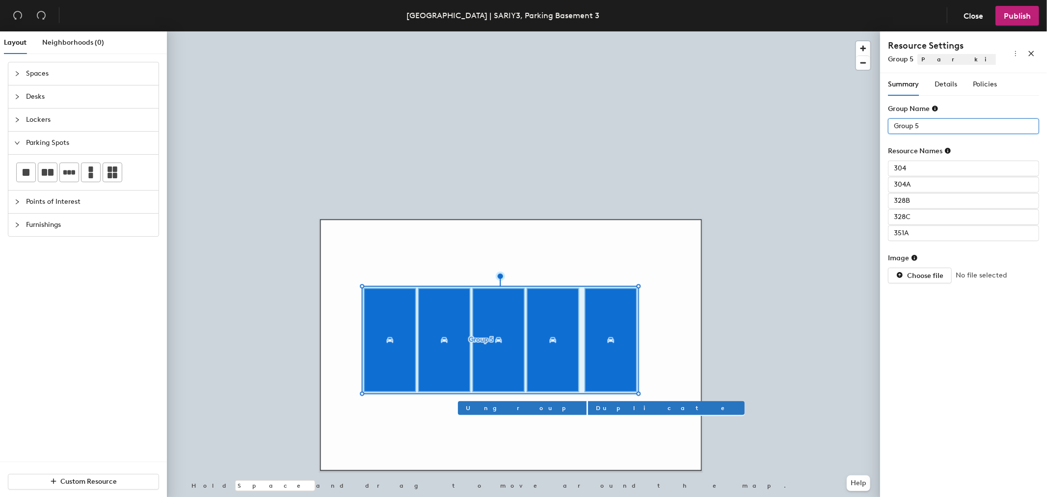
click at [924, 124] on input "Group 5" at bounding box center [963, 126] width 151 height 16
type input "Basement 3"
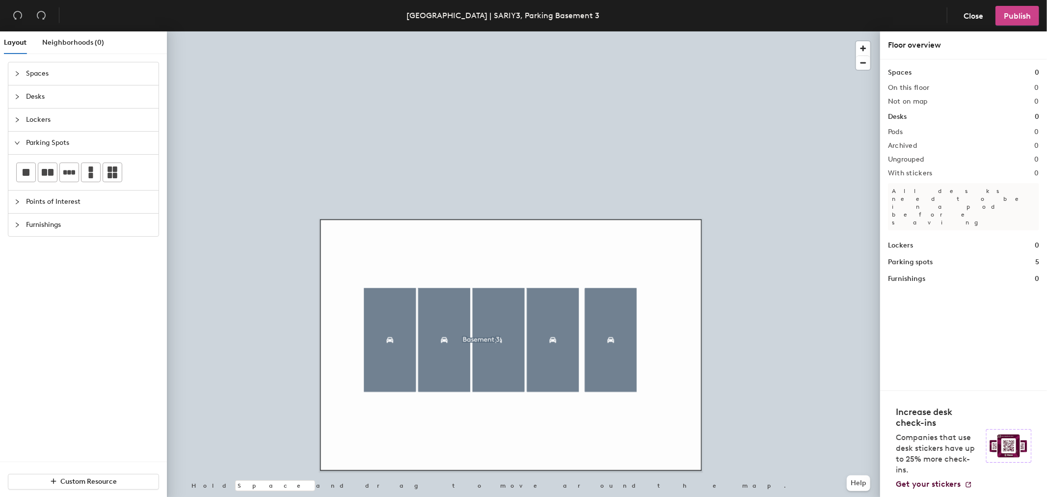
click at [1017, 12] on span "Publish" at bounding box center [1016, 15] width 27 height 9
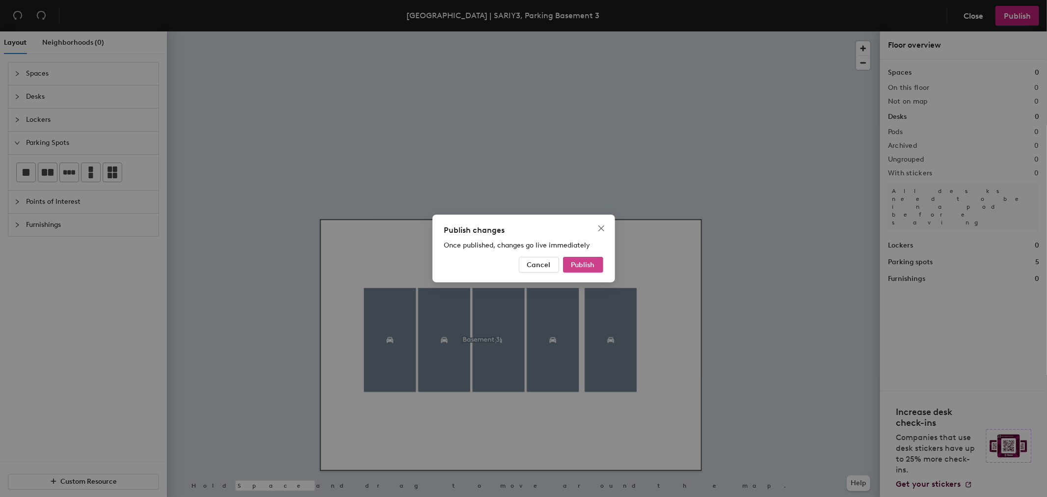
click at [580, 265] on span "Publish" at bounding box center [583, 265] width 24 height 8
